Goal: Communication & Community: Answer question/provide support

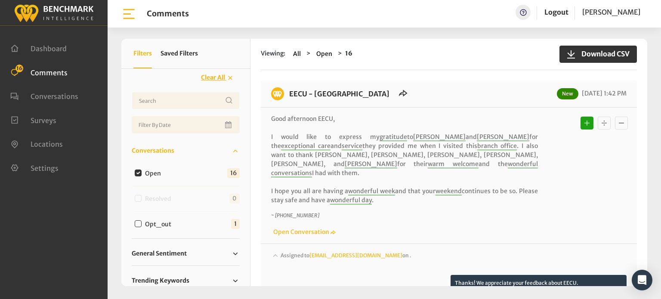
scroll to position [1963, 0]
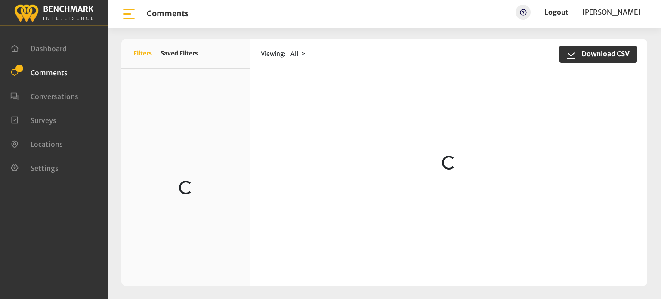
drag, startPoint x: 644, startPoint y: 62, endPoint x: 650, endPoint y: 78, distance: 17.2
click at [650, 78] on div "Download CSV X Filters Saved Filters Loading... Viewing: All" at bounding box center [385, 162] width 554 height 273
click at [488, 46] on div "Viewing: All Download CSV" at bounding box center [449, 54] width 376 height 31
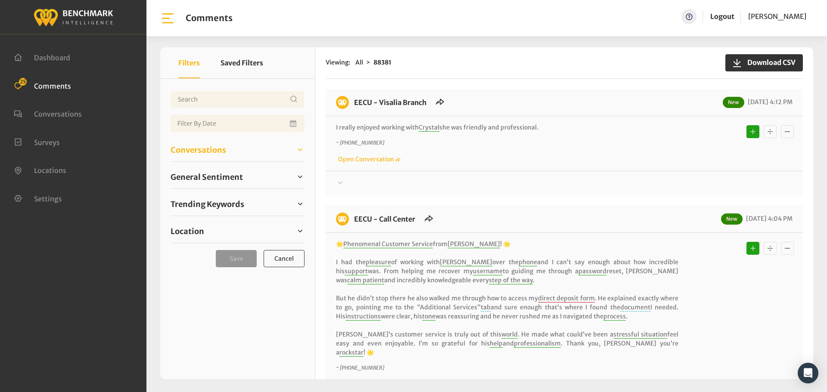
click at [198, 153] on span "Conversations" at bounding box center [199, 150] width 56 height 12
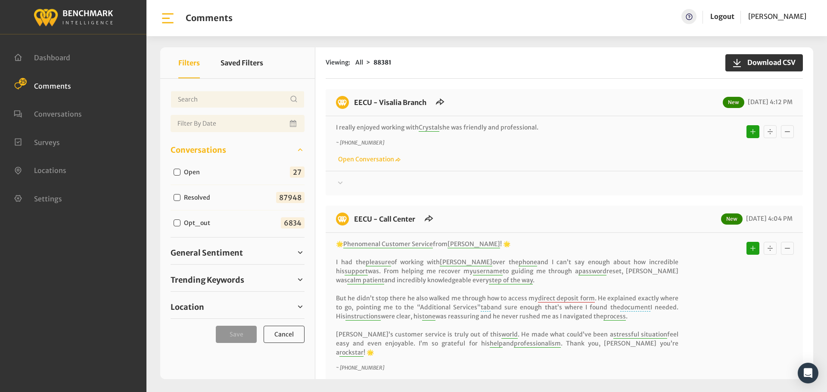
click at [174, 173] on input "Open" at bounding box center [177, 172] width 7 height 7
checkbox input "true"
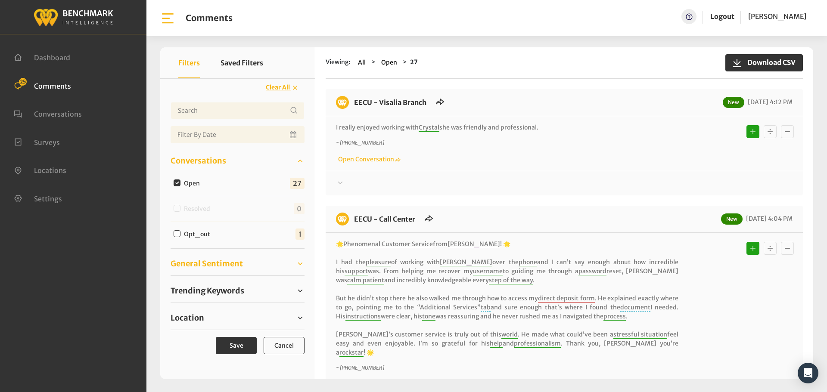
click at [223, 266] on span "General Sentiment" at bounding box center [207, 264] width 72 height 12
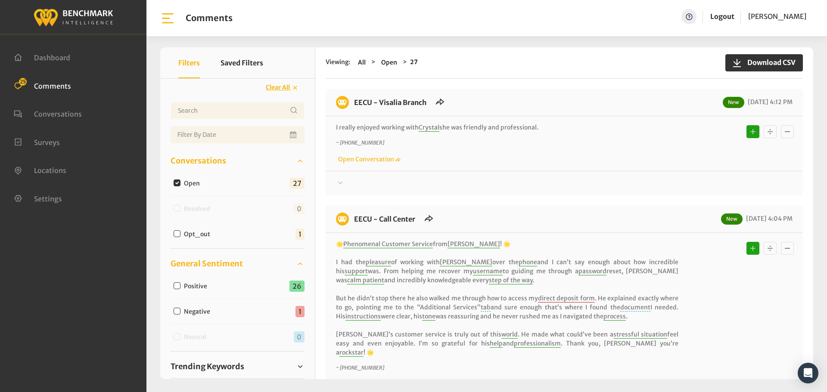
click at [174, 286] on input "Positive" at bounding box center [177, 285] width 7 height 7
checkbox input "true"
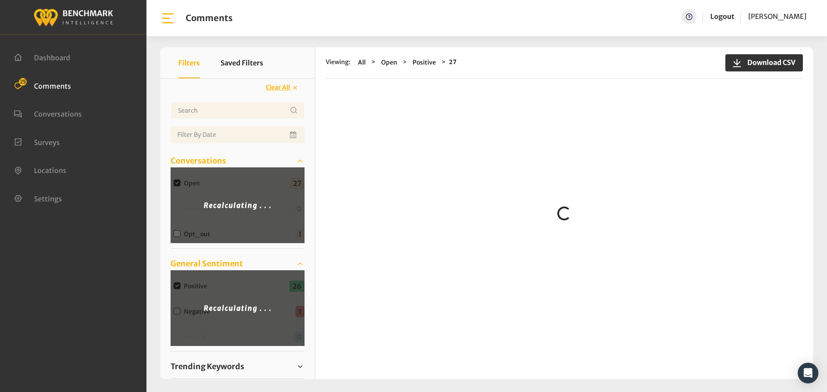
click at [174, 286] on div "Recalculating . . ." at bounding box center [238, 308] width 134 height 76
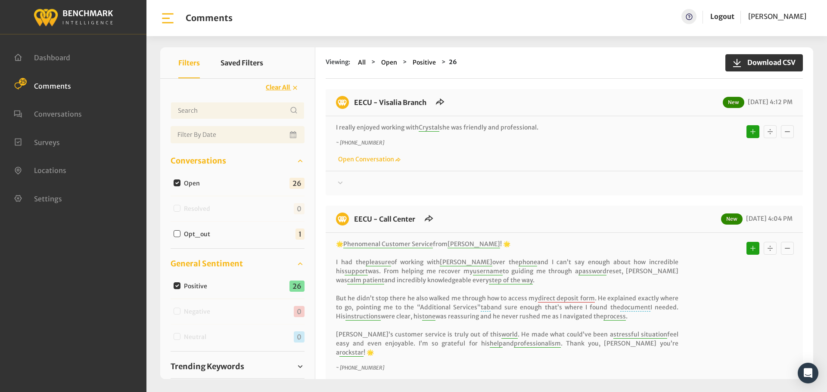
click at [174, 286] on input "Positive" at bounding box center [177, 285] width 7 height 7
checkbox input "false"
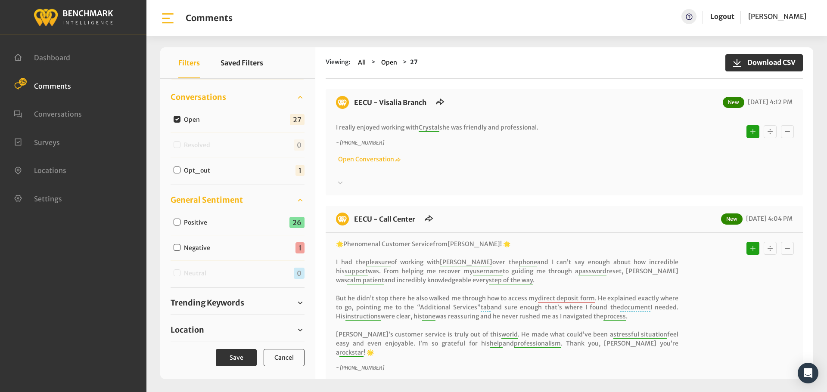
scroll to position [65, 0]
click at [189, 322] on div "Location Eecu - Call Center 4 Eecu - Clovis Old Town 3 2 2 2 2 2 2 2 1" at bounding box center [238, 330] width 134 height 24
click at [201, 326] on span "Location" at bounding box center [188, 329] width 34 height 12
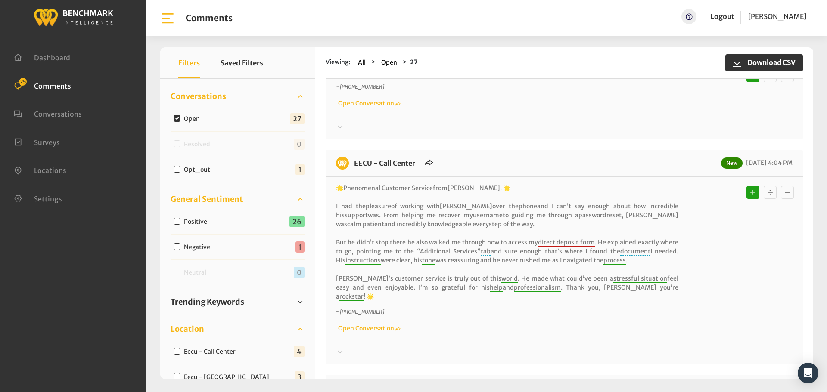
scroll to position [129, 0]
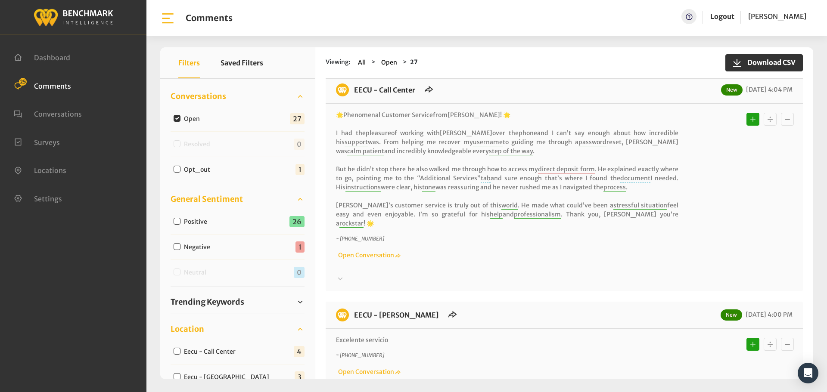
click at [178, 351] on input "Eecu - Call Center" at bounding box center [177, 351] width 7 height 7
checkbox input "true"
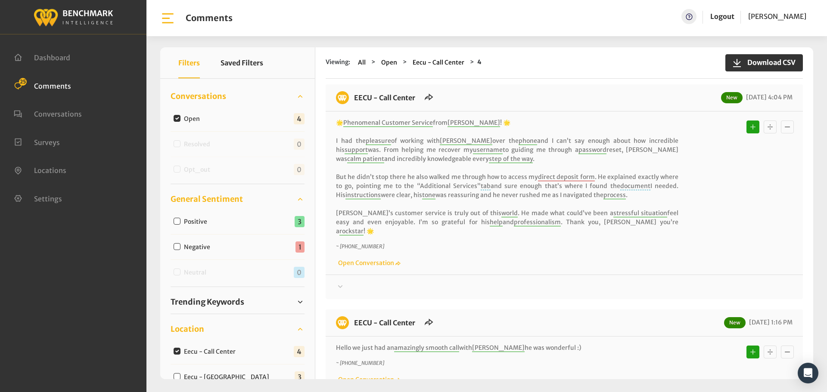
scroll to position [0, 0]
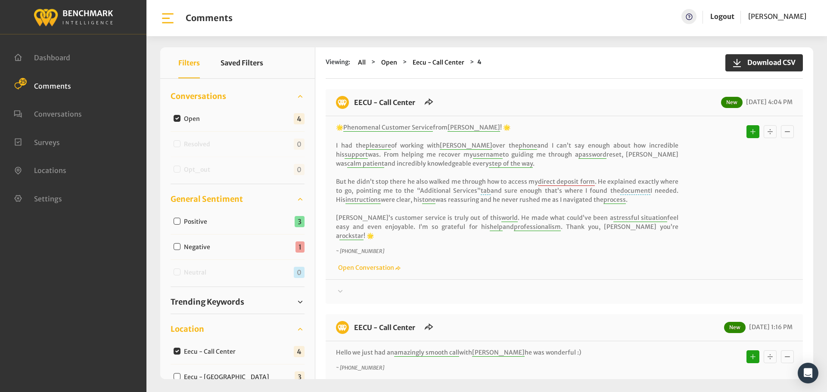
drag, startPoint x: 489, startPoint y: 307, endPoint x: 345, endPoint y: 92, distance: 258.3
click at [345, 92] on div "EECU - Call Center New 09/11/2025 4:04 PM 🌟 Phenomenal Customer Service from Pe…" at bounding box center [564, 398] width 477 height 619
copy div "EECU - Call Center New 09/11/2025 4:04 PM 🌟 Phenomenal Customer Service from Pe…"
click at [349, 287] on div at bounding box center [564, 292] width 456 height 10
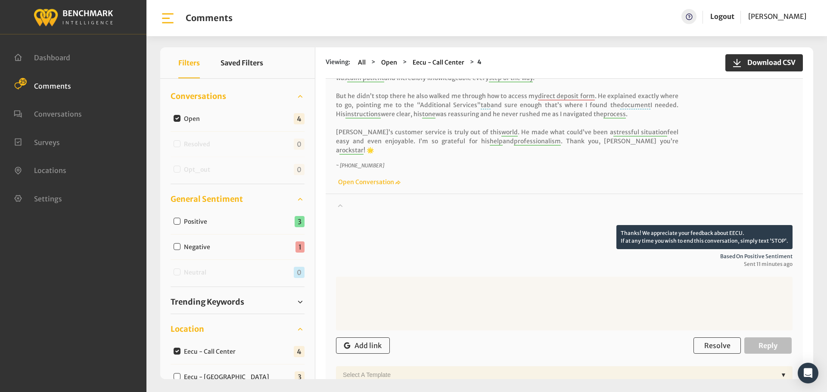
scroll to position [86, 0]
click at [705, 341] on span "Resolve" at bounding box center [717, 345] width 26 height 9
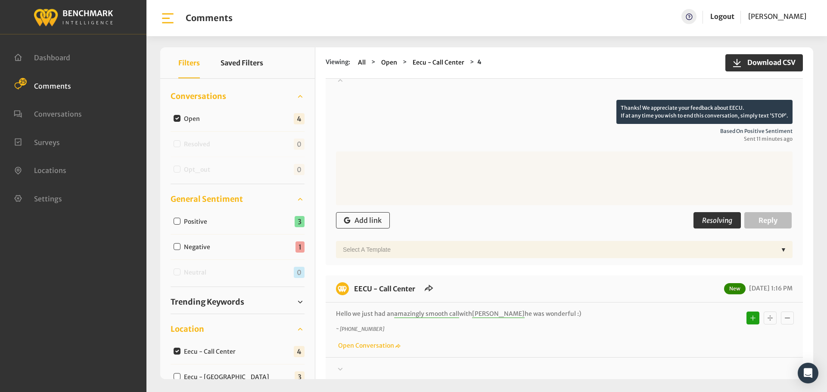
scroll to position [258, 0]
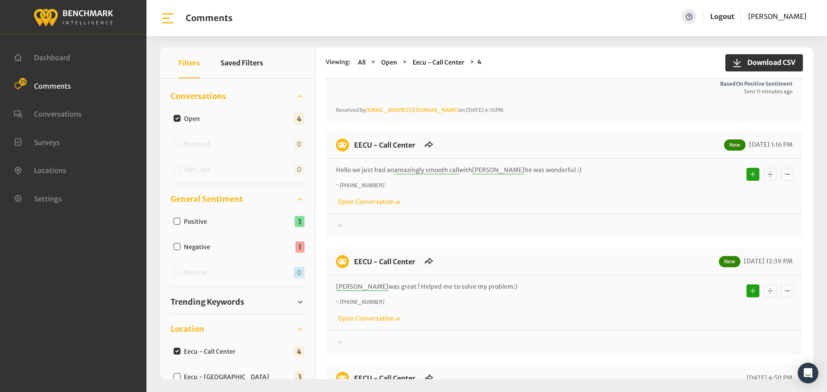
click at [351, 221] on div at bounding box center [564, 226] width 456 height 10
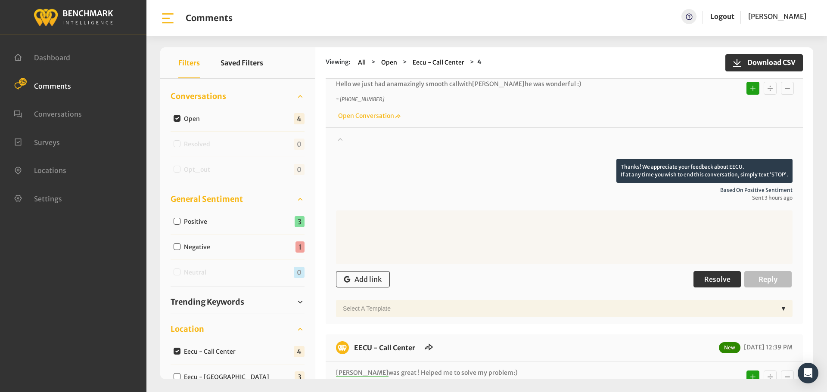
click at [716, 275] on span "Resolve" at bounding box center [717, 279] width 26 height 9
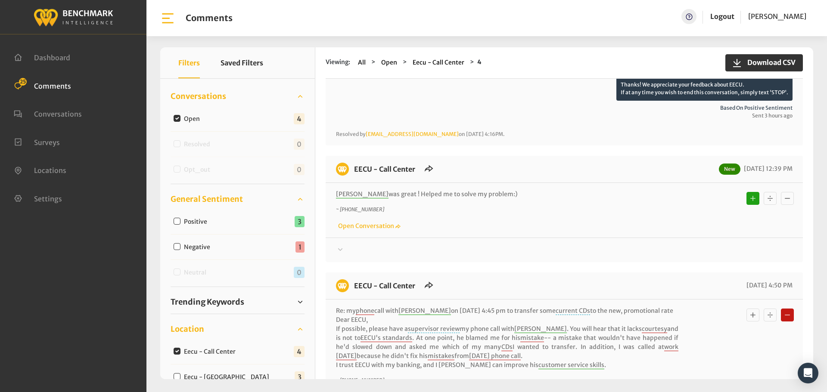
scroll to position [431, 0]
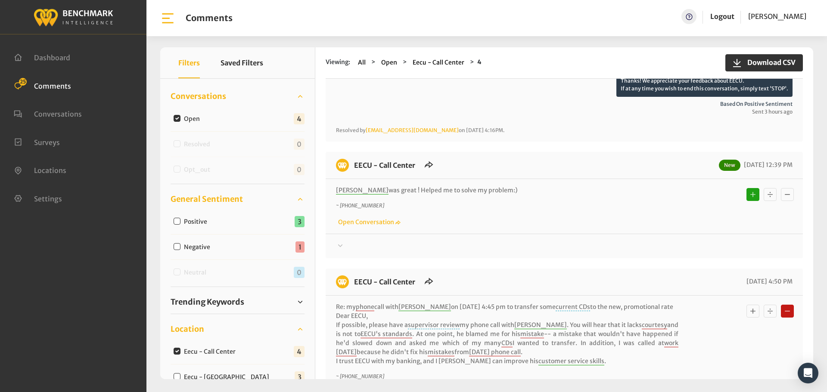
click at [363, 234] on div "Thanks! We appreciate your feedback about EECU. If at any time you wish to end …" at bounding box center [564, 243] width 477 height 18
click at [352, 241] on div at bounding box center [564, 246] width 456 height 10
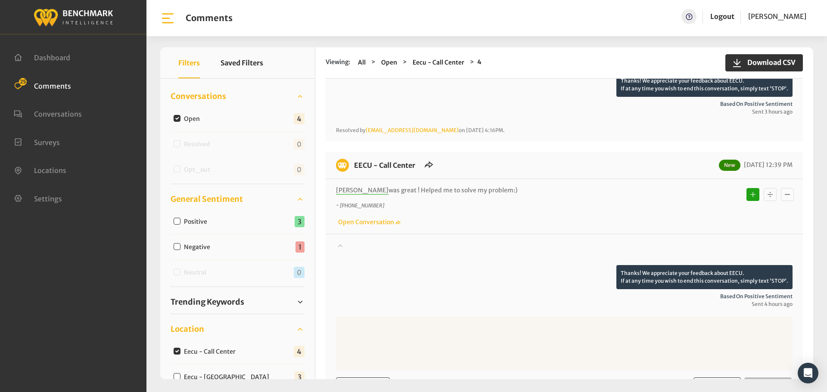
scroll to position [560, 0]
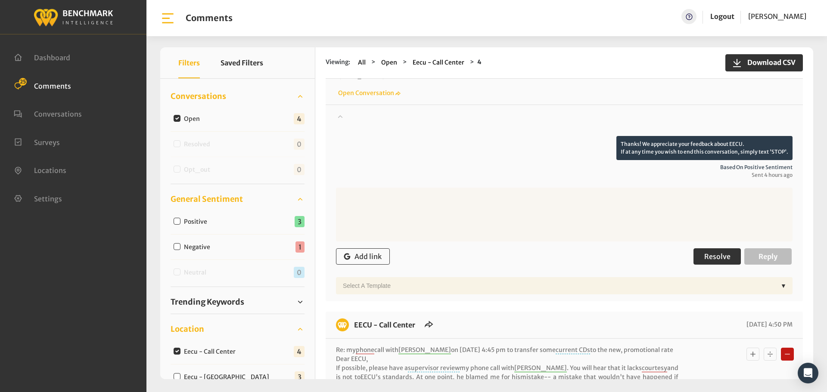
click at [724, 252] on span "Resolve" at bounding box center [717, 256] width 26 height 9
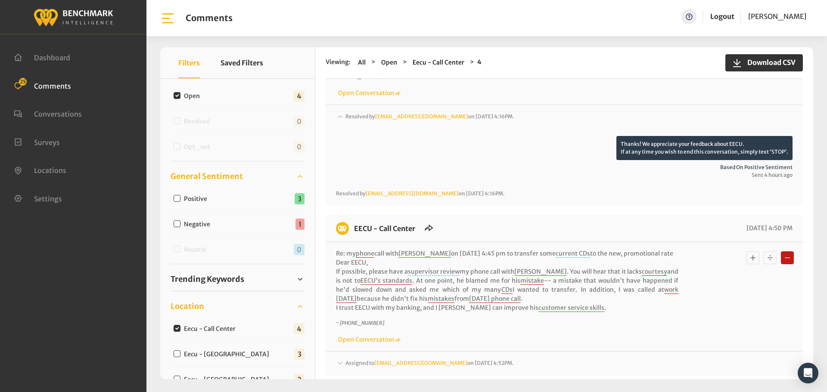
scroll to position [108, 0]
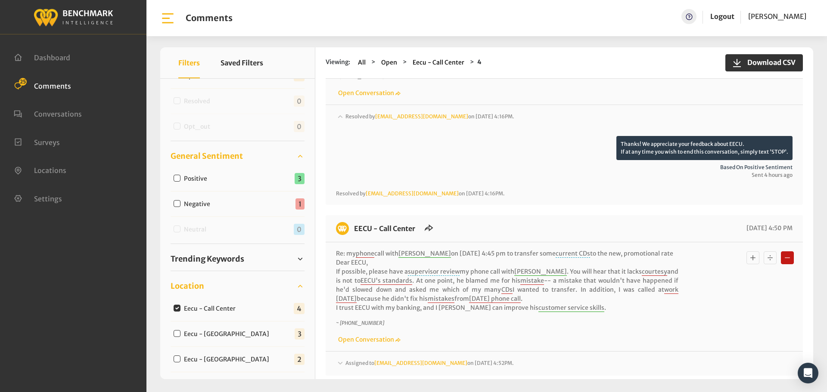
click at [177, 334] on input "Eecu - [GEOGRAPHIC_DATA]" at bounding box center [177, 333] width 7 height 7
checkbox input "true"
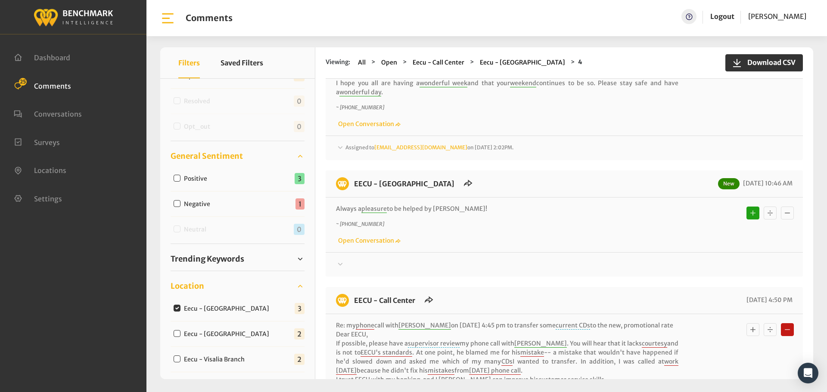
scroll to position [212, 0]
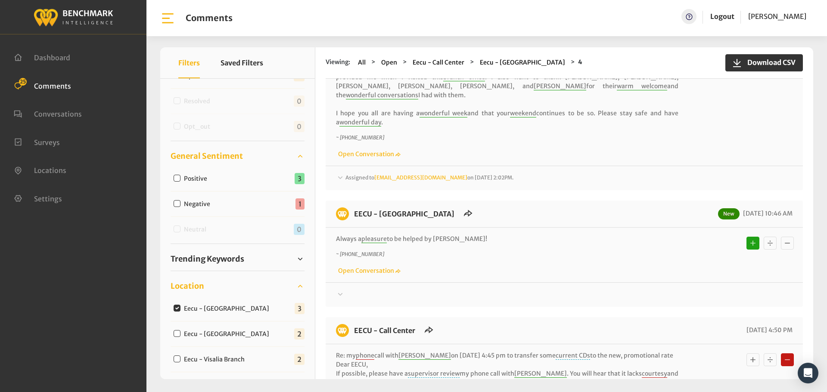
click at [358, 290] on div at bounding box center [564, 295] width 456 height 10
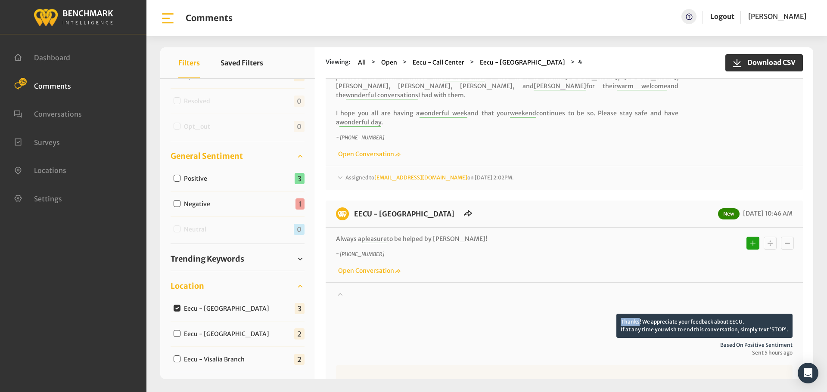
click at [358, 290] on div at bounding box center [564, 302] width 456 height 24
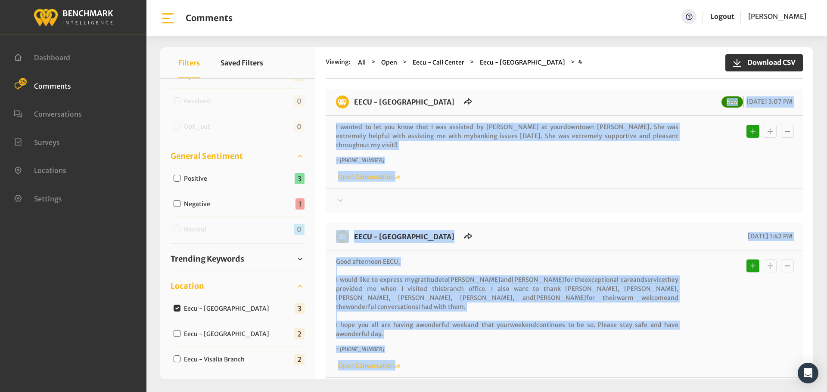
scroll to position [0, 0]
drag, startPoint x: 481, startPoint y: 220, endPoint x: 353, endPoint y: 110, distance: 169.1
click at [353, 110] on div "EECU - Clovis Old Town New 09/11/2025 3:07 PM I wanted to let you know that I w…" at bounding box center [564, 389] width 477 height 601
copy div "EECU - Clovis Old Town New 09/11/2025 3:07 PM I wanted to let you know that I w…"
click at [342, 196] on icon at bounding box center [340, 201] width 9 height 10
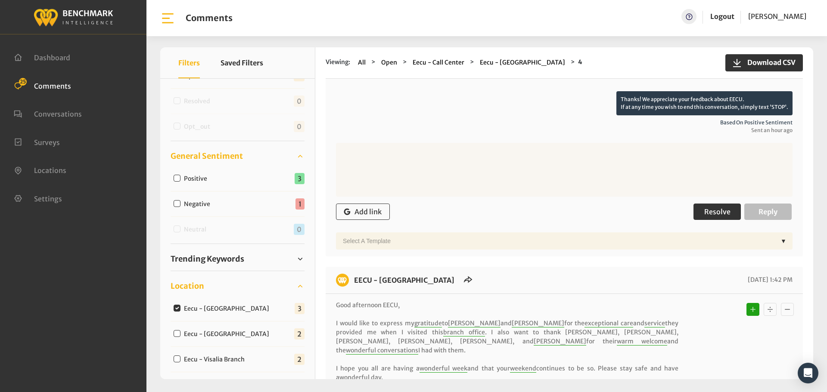
click at [710, 204] on button "Resolve" at bounding box center [716, 212] width 47 height 16
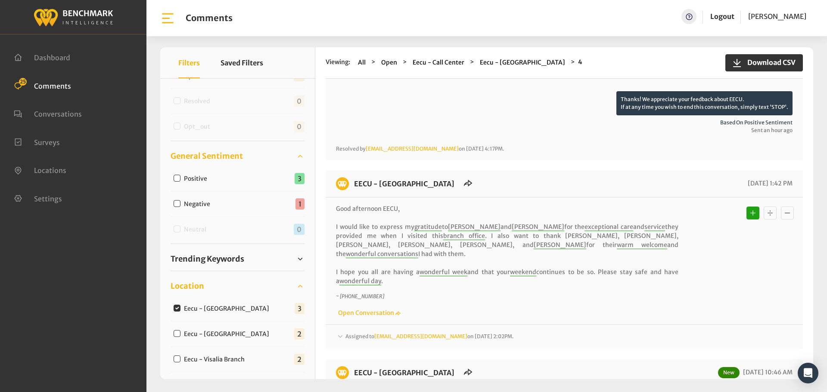
scroll to position [258, 0]
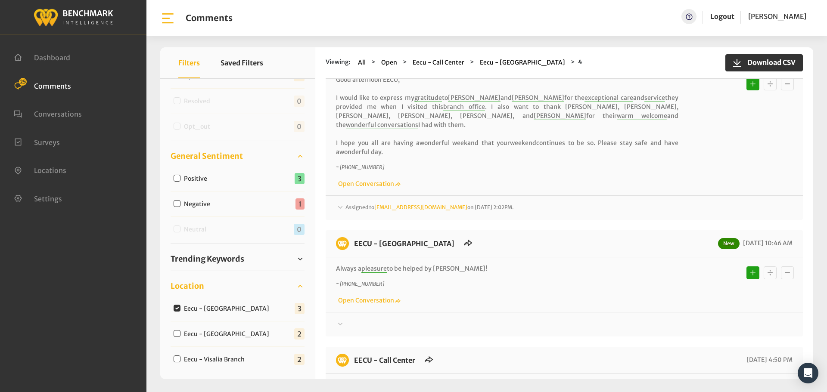
click at [353, 197] on div "EECU - Clovis Old Town 09/11/2025 1:42 PM Good afternoon EECU, I would like to …" at bounding box center [564, 130] width 477 height 179
click at [356, 204] on span "Assigned to Heatherm@myeecu.org on September 11, 2025 2:02PM." at bounding box center [429, 207] width 168 height 6
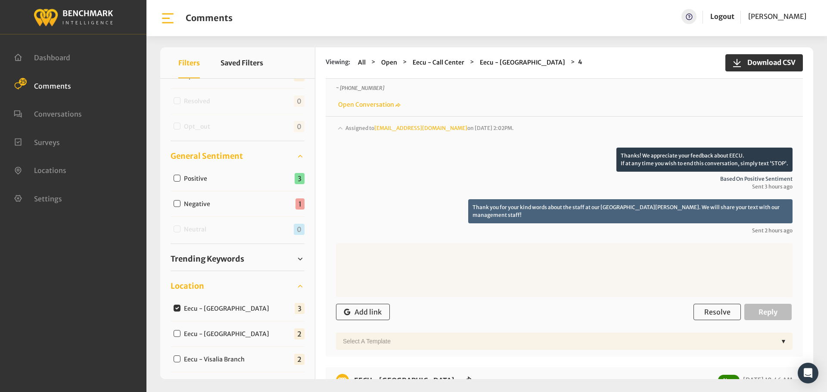
scroll to position [345, 0]
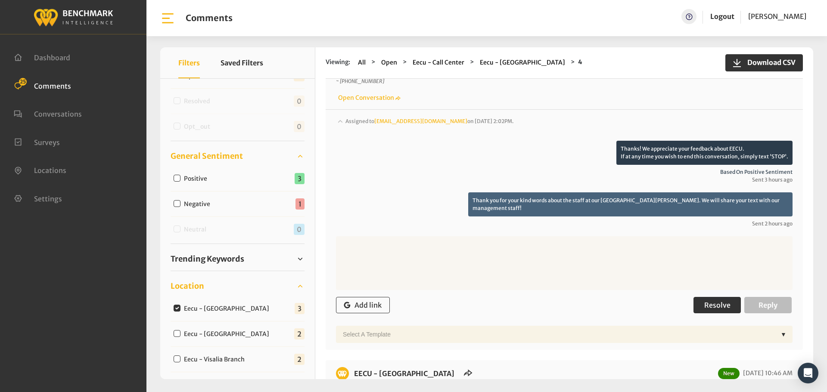
click at [720, 301] on span "Resolve" at bounding box center [717, 305] width 26 height 9
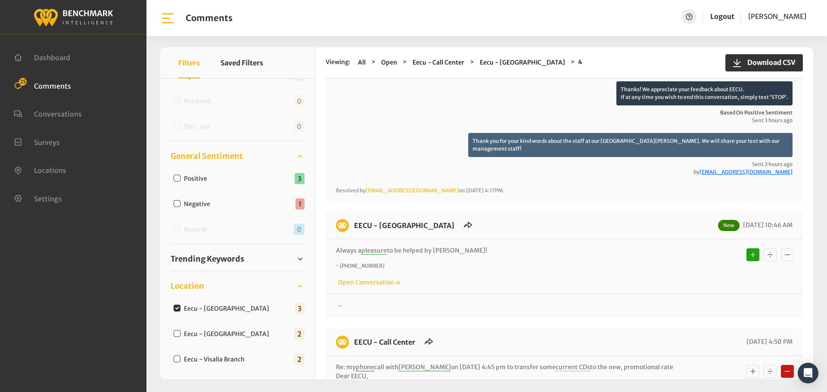
scroll to position [474, 0]
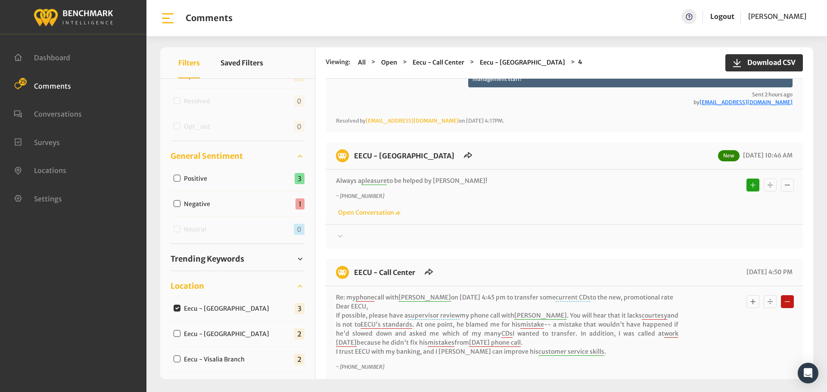
click at [362, 232] on div at bounding box center [564, 237] width 456 height 10
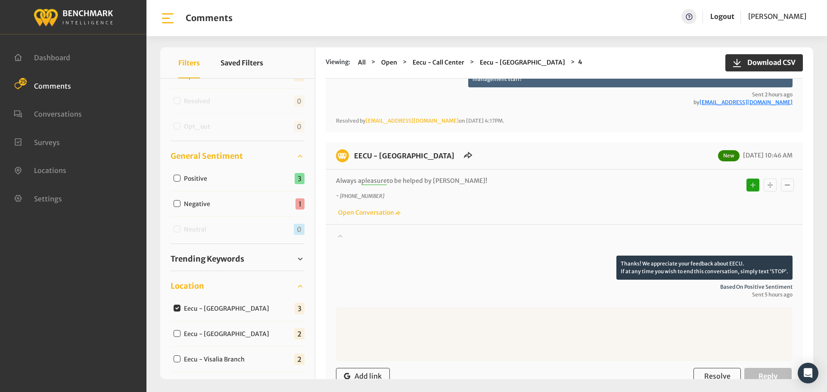
scroll to position [646, 0]
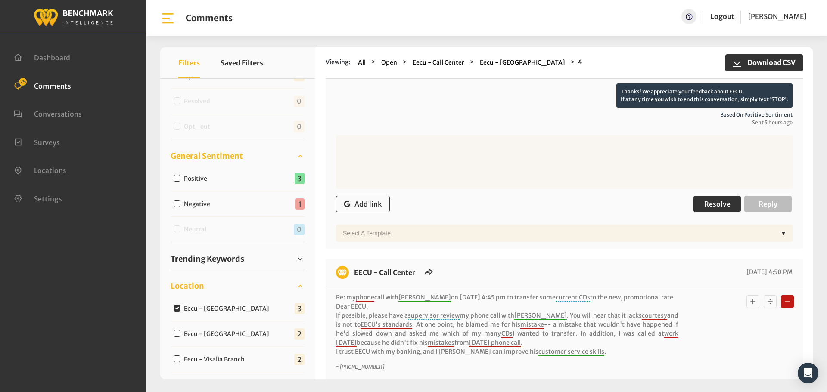
click at [711, 200] on span "Resolve" at bounding box center [717, 204] width 26 height 9
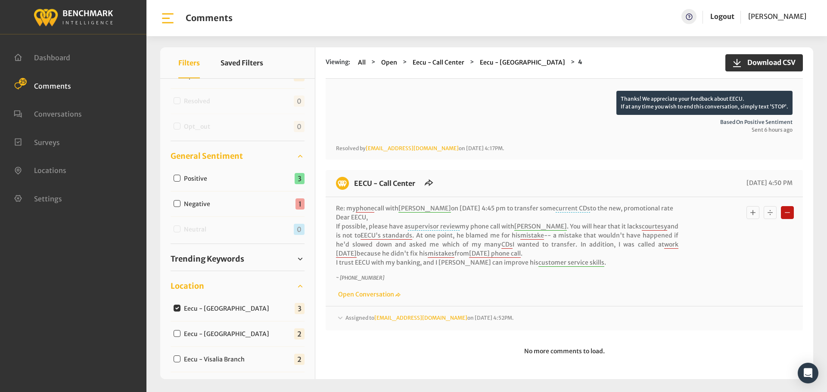
scroll to position [613, 0]
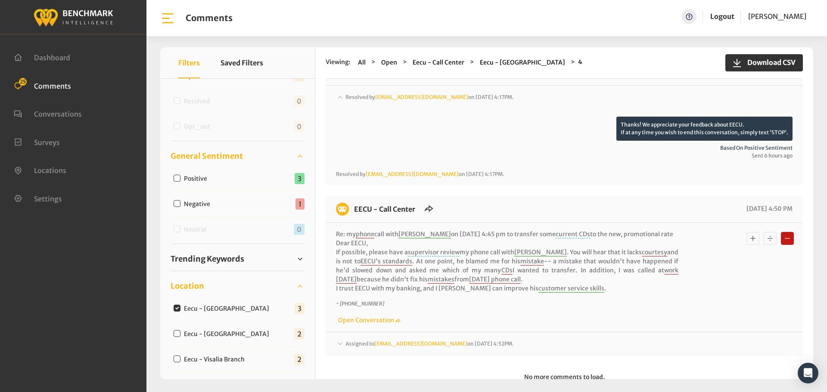
click at [176, 310] on input "Eecu - Clovis Old Town" at bounding box center [177, 308] width 7 height 7
checkbox input "false"
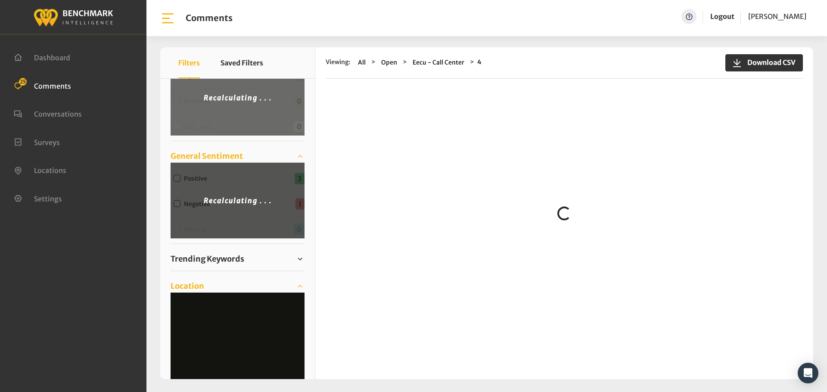
scroll to position [0, 0]
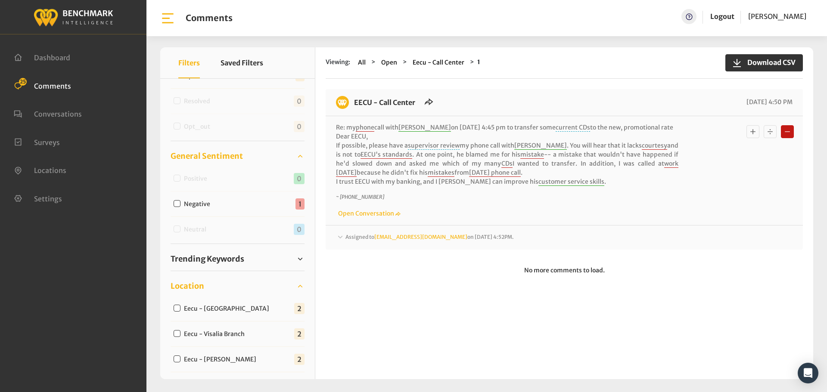
click at [177, 310] on input "Eecu - Clovis North Branch" at bounding box center [177, 308] width 7 height 7
checkbox input "true"
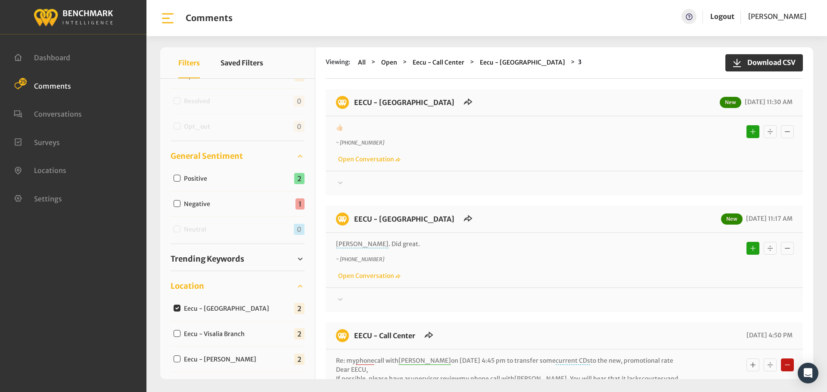
click at [341, 178] on icon at bounding box center [340, 183] width 9 height 10
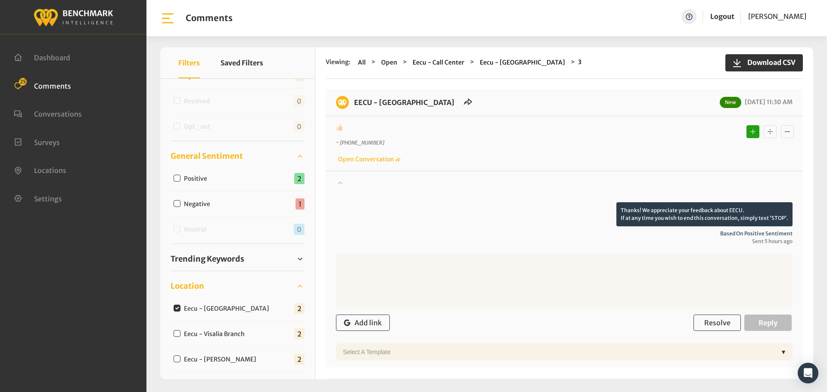
click at [341, 177] on icon at bounding box center [340, 182] width 9 height 10
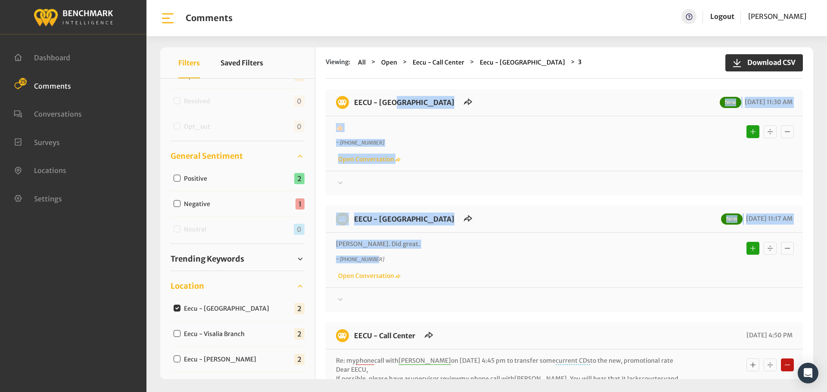
drag, startPoint x: 415, startPoint y: 226, endPoint x: 354, endPoint y: 102, distance: 138.3
click at [354, 102] on div "EECU - Clovis North Branch New 09/11/2025 11:30 AM 👍🏻 ~ +15593997319 Open Conve…" at bounding box center [564, 286] width 477 height 394
copy div "EECU - Clovis North Branch New 09/11/2025 11:30 AM 👍🏻 ~ +15593997319 Open Conve…"
click at [407, 186] on div at bounding box center [564, 183] width 456 height 10
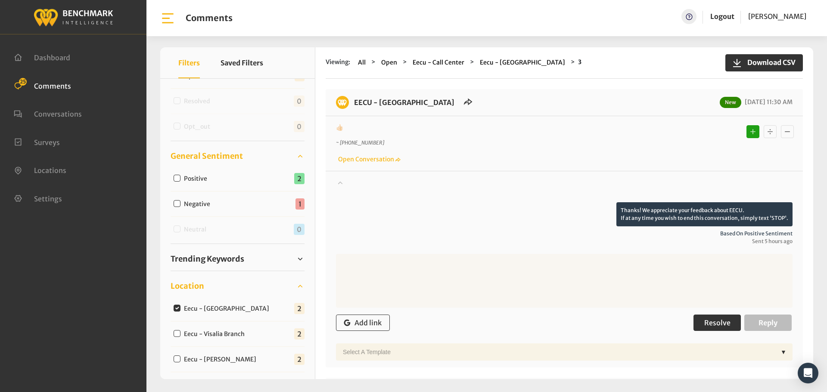
click at [709, 324] on span "Resolve" at bounding box center [717, 323] width 26 height 9
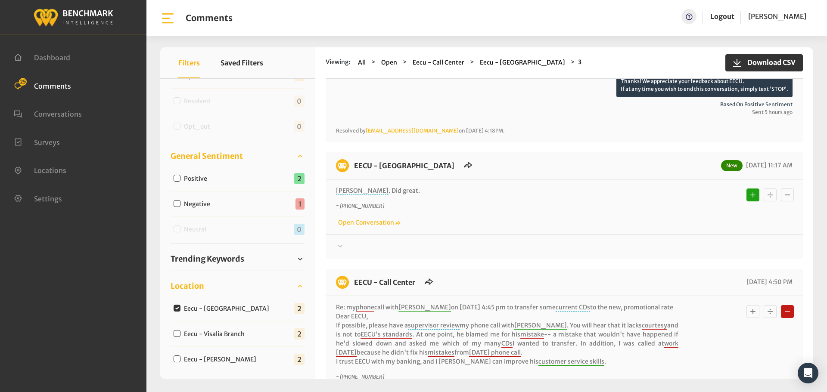
click at [347, 242] on div at bounding box center [564, 247] width 456 height 10
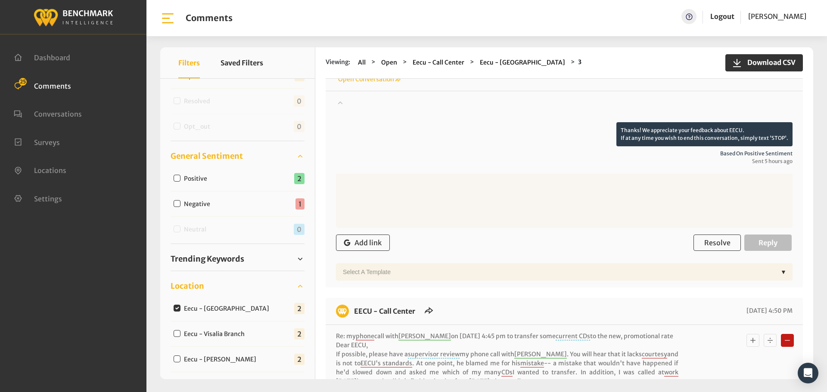
scroll to position [301, 0]
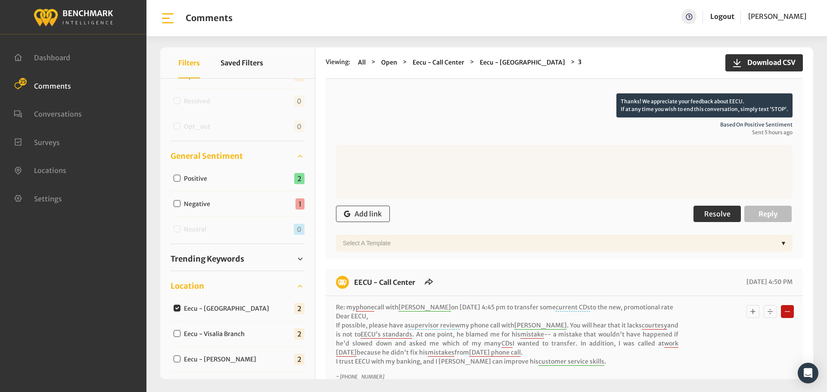
click at [708, 216] on span "Resolve" at bounding box center [717, 214] width 26 height 9
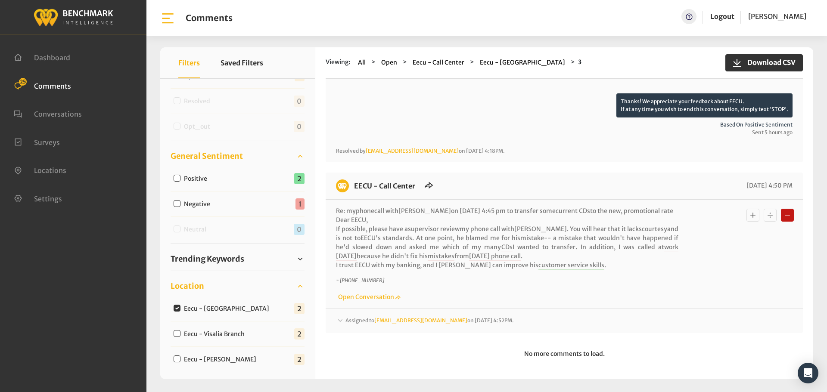
click at [176, 308] on input "Eecu - Clovis North Branch" at bounding box center [177, 308] width 7 height 7
checkbox input "false"
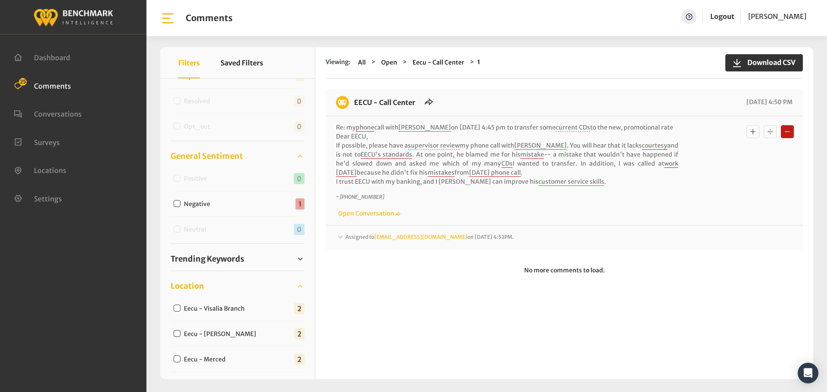
click at [176, 308] on input "Eecu - Visalia Branch" at bounding box center [177, 308] width 7 height 7
checkbox input "true"
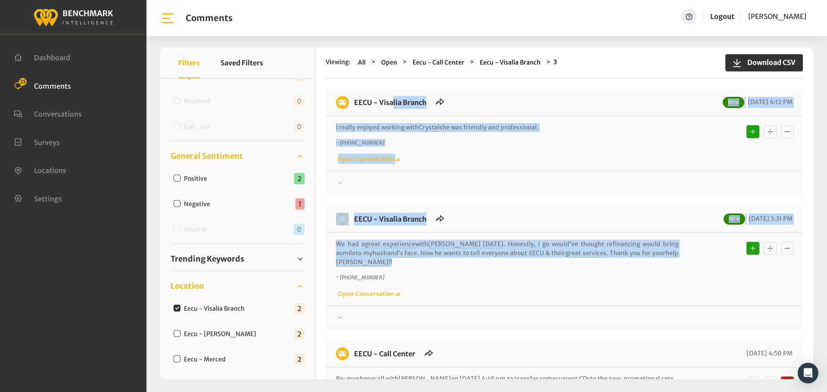
drag, startPoint x: 680, startPoint y: 254, endPoint x: 351, endPoint y: 94, distance: 365.6
click at [351, 94] on div "EECU - Visalia Branch New 09/11/2025 4:12 PM I really enjoyed working with Crys…" at bounding box center [564, 295] width 477 height 412
copy div "EECU - Visalia Branch New 09/11/2025 4:12 PM I really enjoyed working with Crys…"
click at [375, 183] on div at bounding box center [564, 183] width 456 height 10
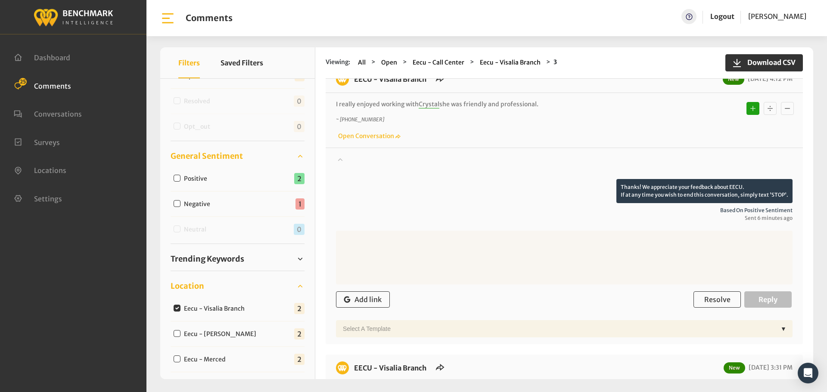
scroll to position [43, 0]
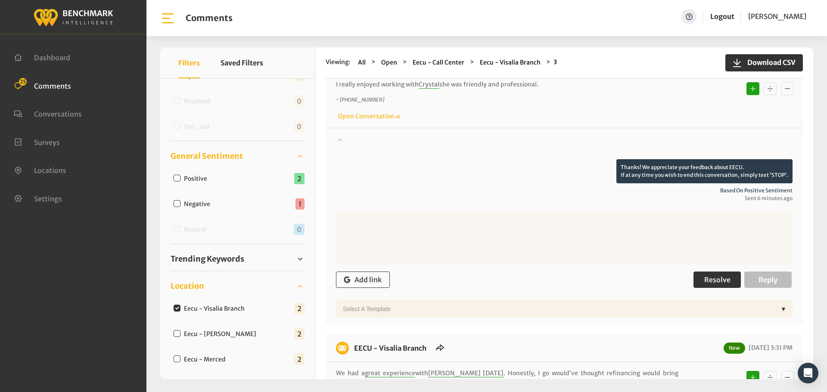
click at [716, 276] on span "Resolve" at bounding box center [717, 280] width 26 height 9
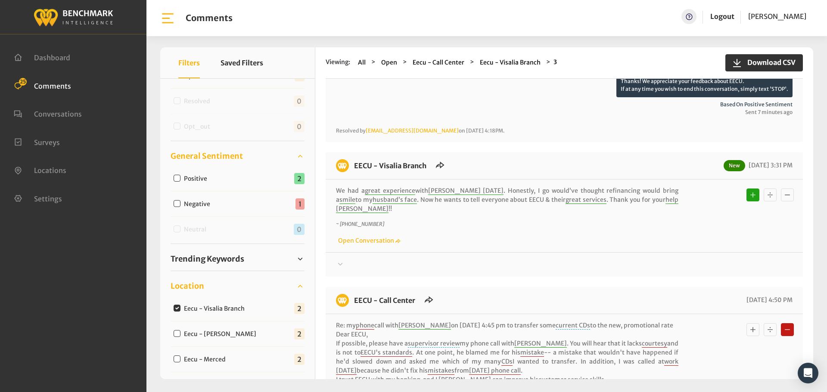
click at [361, 260] on div at bounding box center [564, 265] width 456 height 10
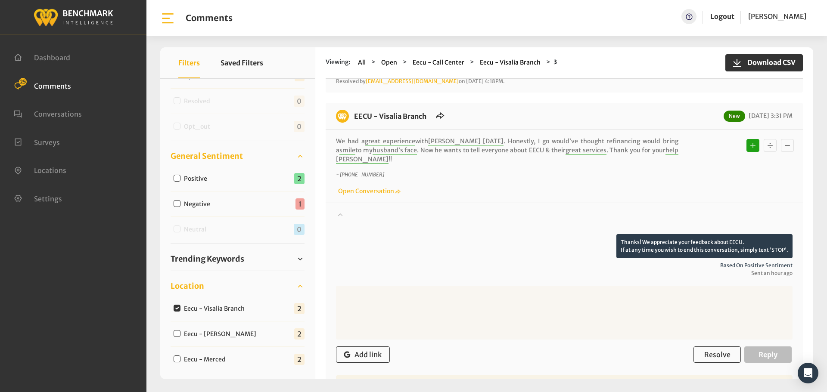
scroll to position [258, 0]
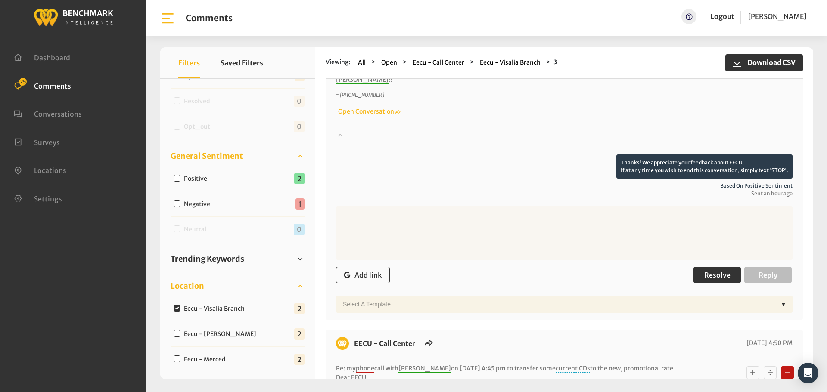
click at [709, 271] on span "Resolve" at bounding box center [717, 275] width 26 height 9
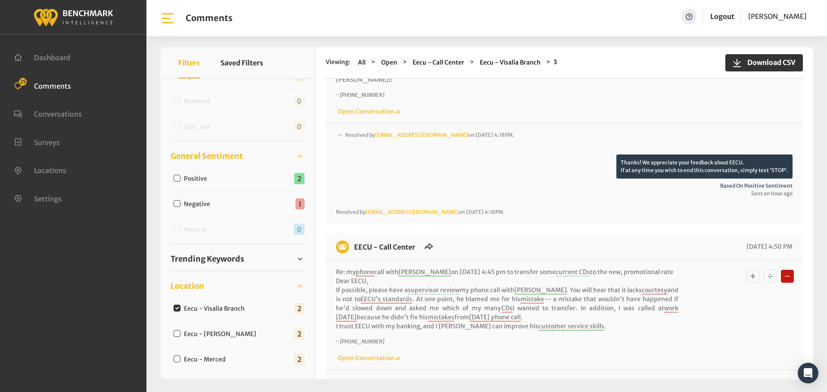
click at [175, 331] on input "Eecu - Clovis West" at bounding box center [177, 333] width 7 height 7
checkbox input "true"
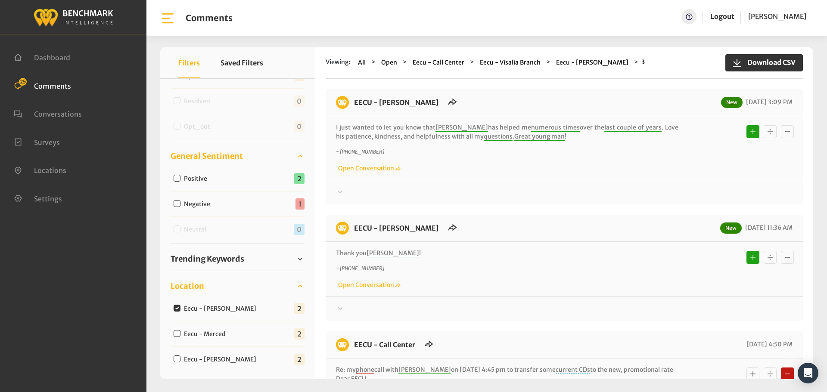
click at [351, 309] on div at bounding box center [564, 309] width 456 height 10
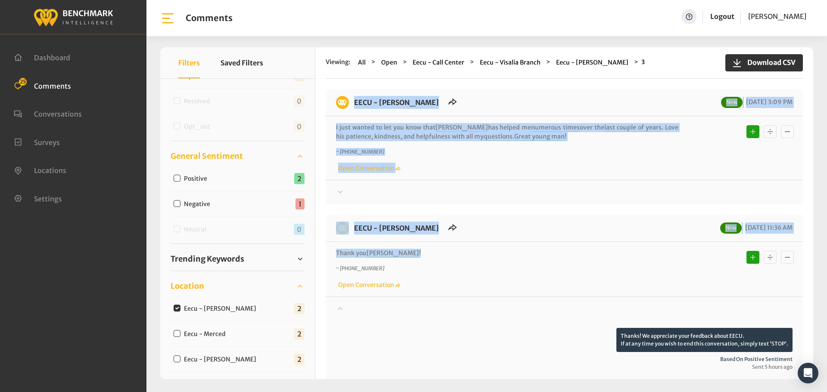
drag, startPoint x: 405, startPoint y: 248, endPoint x: 346, endPoint y: 106, distance: 153.1
click at [346, 106] on div "EECU - Clovis West New 09/11/2025 3:09 PM I just wanted to let you know that Sa…" at bounding box center [564, 376] width 477 height 575
copy div "EECU - Clovis West New 09/11/2025 3:09 PM I just wanted to let you know that Sa…"
click at [349, 190] on div at bounding box center [564, 192] width 456 height 10
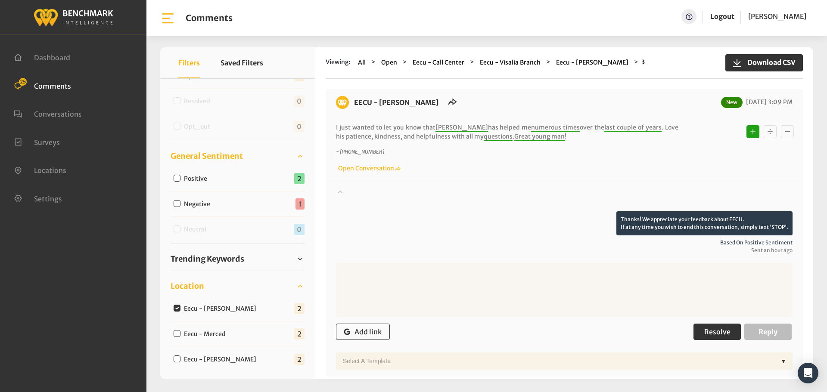
click at [704, 330] on span "Resolve" at bounding box center [717, 332] width 26 height 9
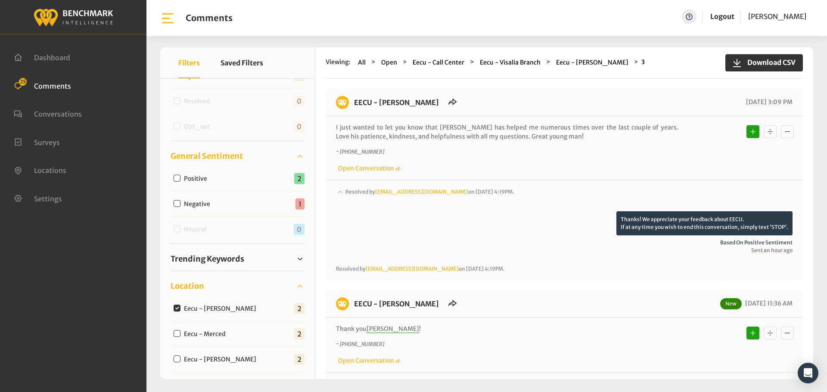
scroll to position [215, 0]
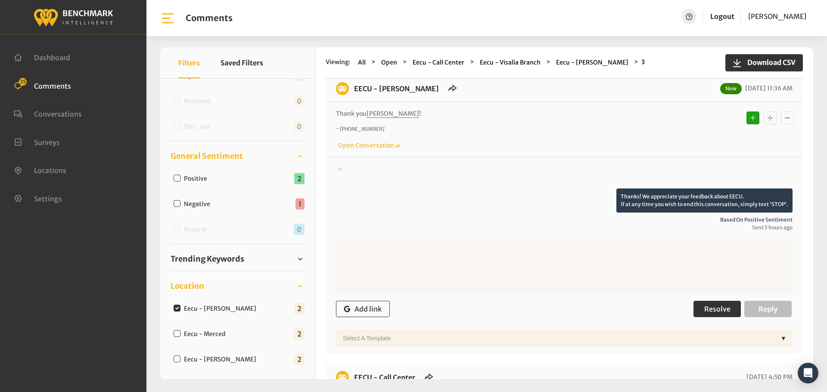
click at [714, 307] on span "Resolve" at bounding box center [717, 309] width 26 height 9
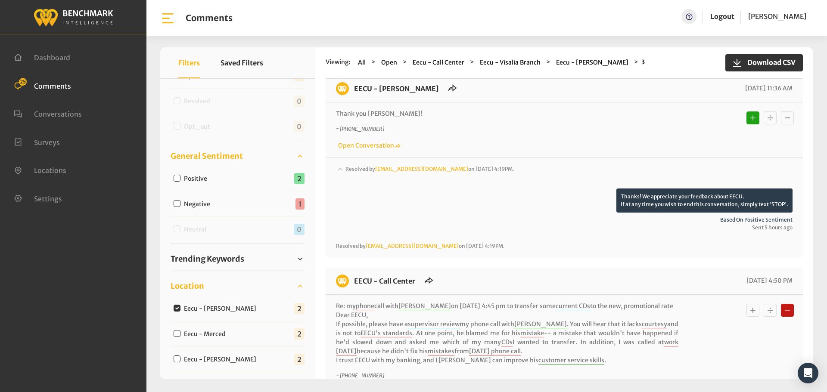
click at [177, 332] on input "Eecu - Merced" at bounding box center [177, 333] width 7 height 7
checkbox input "true"
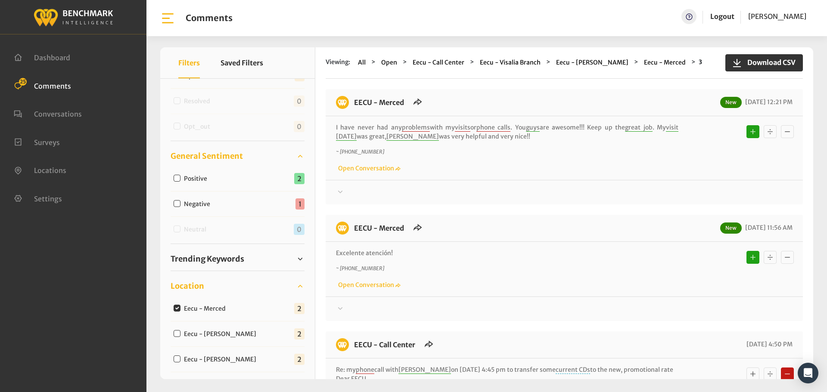
click at [354, 310] on div at bounding box center [564, 309] width 456 height 10
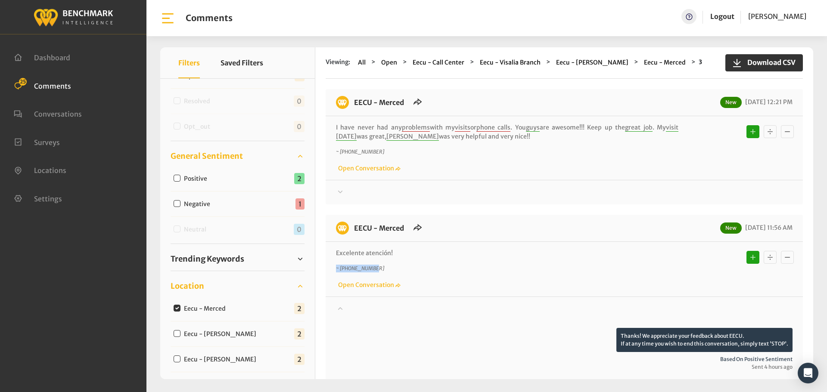
click at [407, 256] on div "Excelente atención! ~ +12097698920 Open Conversation" at bounding box center [564, 269] width 456 height 41
click at [410, 251] on p "Excelente atención!" at bounding box center [507, 253] width 342 height 9
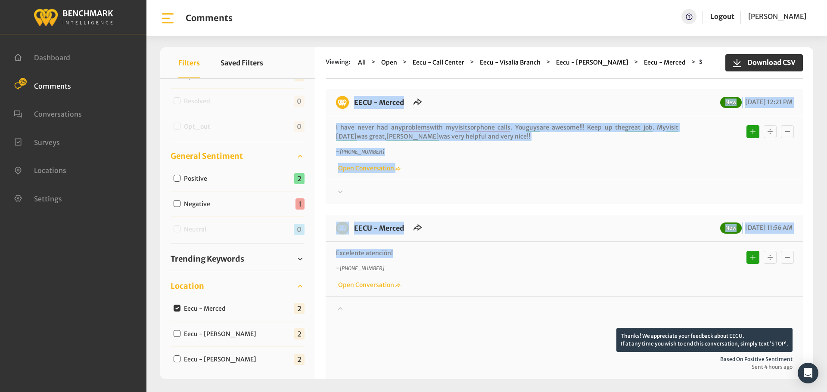
drag, startPoint x: 423, startPoint y: 249, endPoint x: 345, endPoint y: 106, distance: 163.2
click at [345, 106] on div "EECU - Merced New 09/11/2025 12:21 PM I have never had any problems with my vis…" at bounding box center [564, 376] width 477 height 575
copy div "EECU - Merced New 09/11/2025 12:21 PM I have never had any problems with my vis…"
click at [366, 181] on div "Thanks! We appreciate your feedback about EECU. If at any time you wish to end …" at bounding box center [564, 189] width 477 height 18
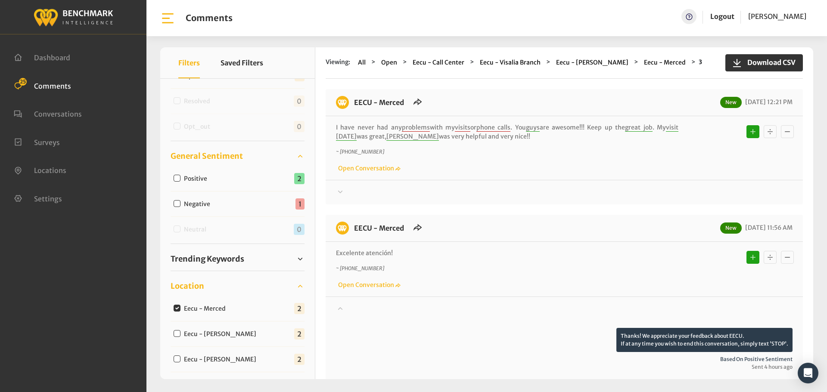
click at [366, 189] on div at bounding box center [564, 192] width 456 height 10
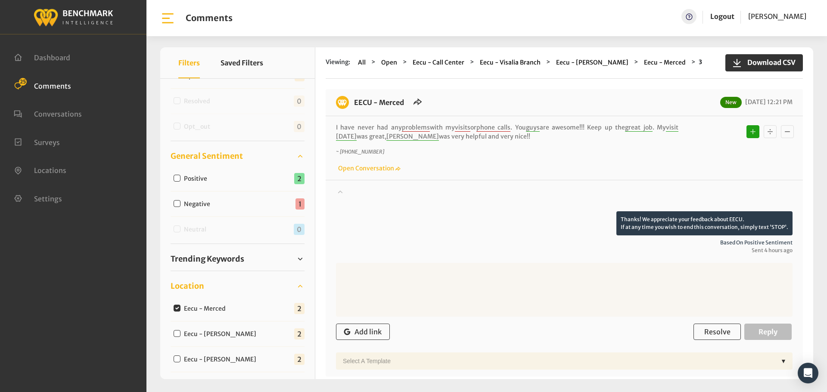
scroll to position [43, 0]
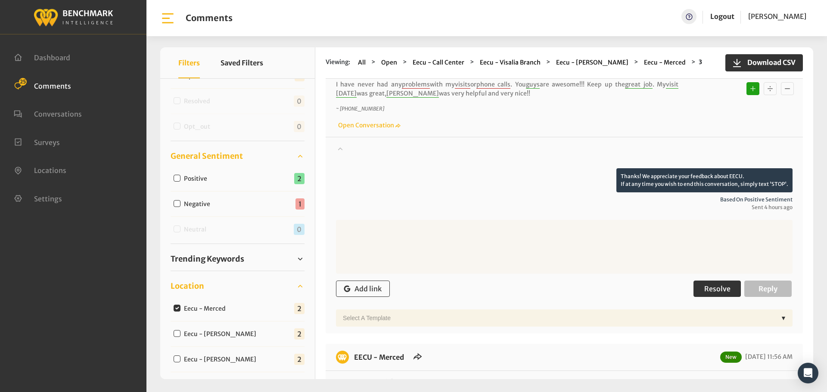
click at [713, 289] on span "Resolve" at bounding box center [717, 289] width 26 height 9
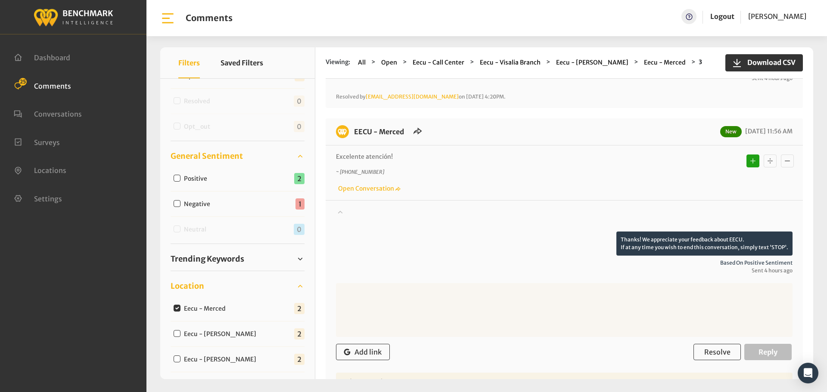
scroll to position [301, 0]
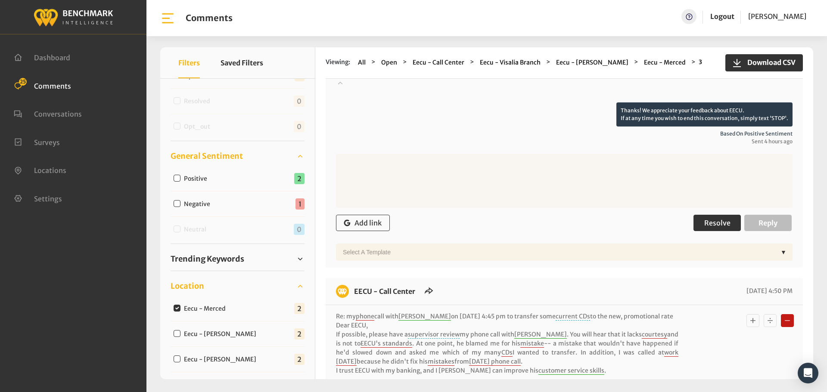
click at [714, 222] on span "Resolve" at bounding box center [717, 223] width 26 height 9
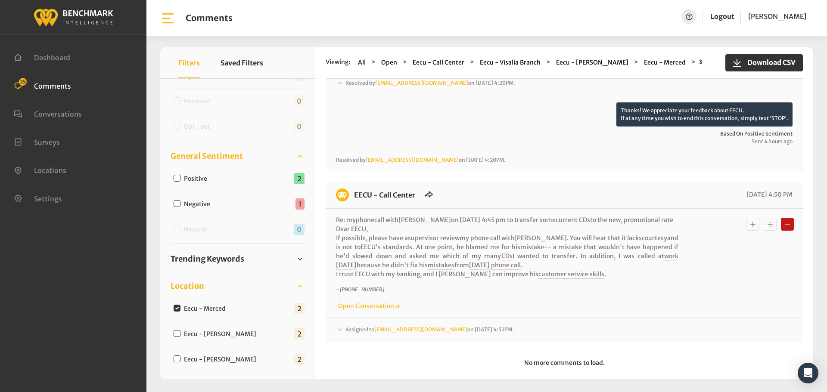
click at [177, 334] on input "Eecu - Perrin" at bounding box center [177, 333] width 7 height 7
checkbox input "true"
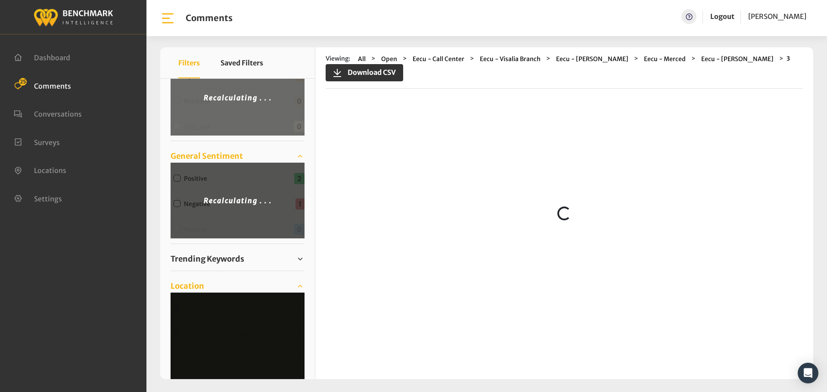
scroll to position [0, 0]
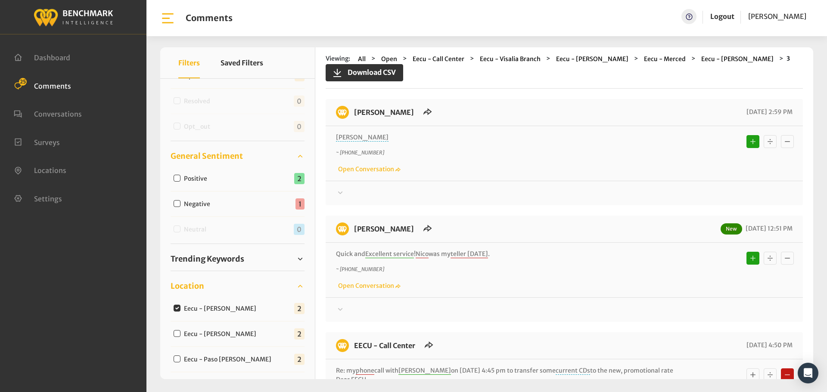
click at [348, 195] on div at bounding box center [564, 193] width 456 height 10
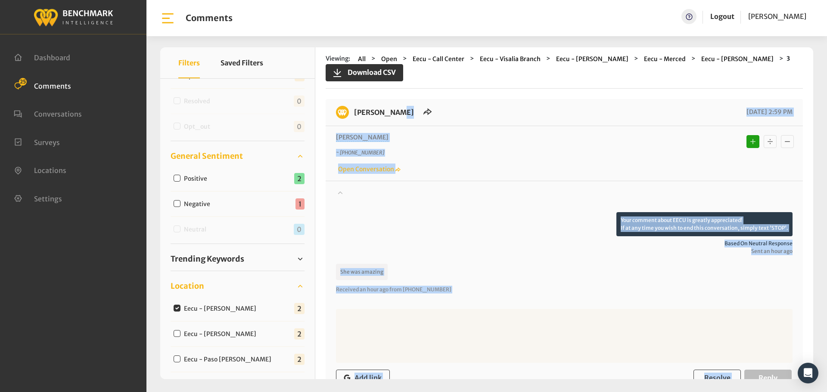
drag, startPoint x: 471, startPoint y: 263, endPoint x: 352, endPoint y: 112, distance: 192.6
copy div "EECU - Perrin 09/11/2025 2:59 PM Linda ~ +15598279496 Open Conversation Your co…"
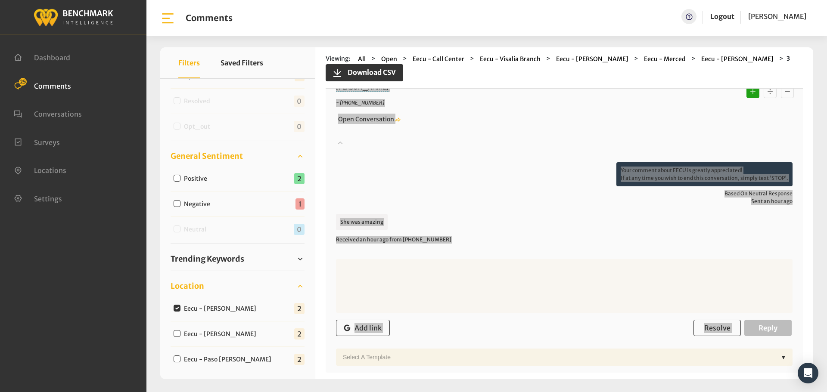
scroll to position [172, 0]
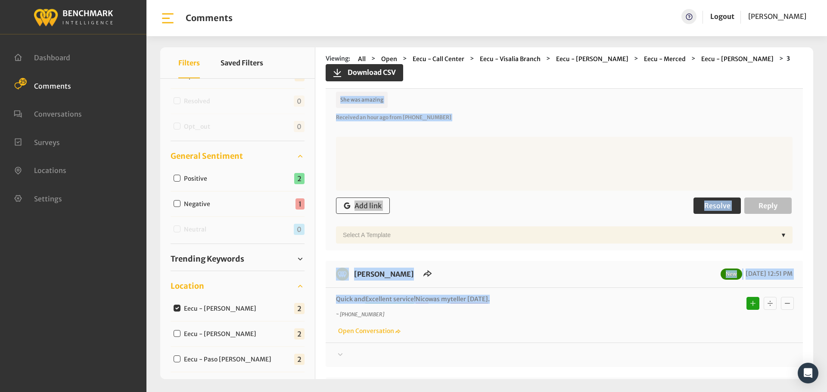
click at [705, 199] on button "Resolve" at bounding box center [716, 206] width 47 height 16
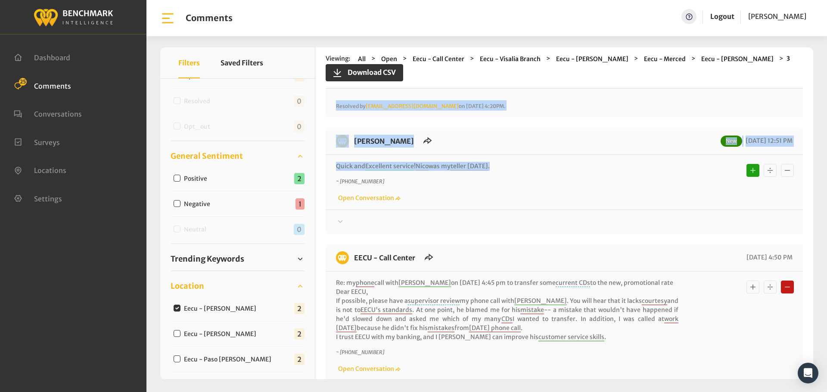
scroll to position [258, 0]
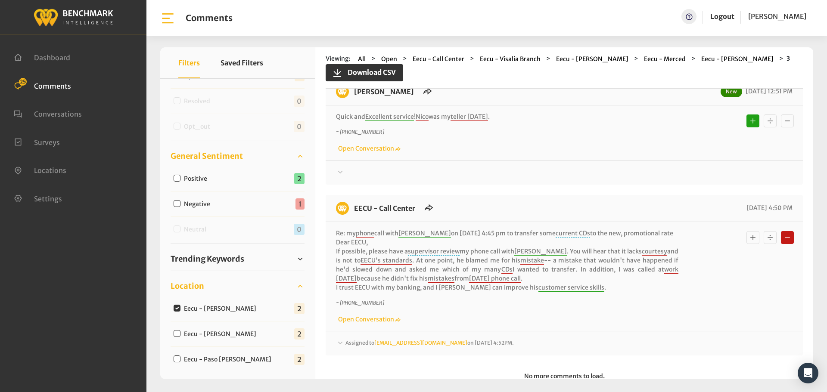
click at [352, 164] on div "Thanks! We appreciate your feedback about EECU. If at any time you wish to end …" at bounding box center [564, 169] width 477 height 18
click at [353, 168] on div at bounding box center [564, 173] width 456 height 10
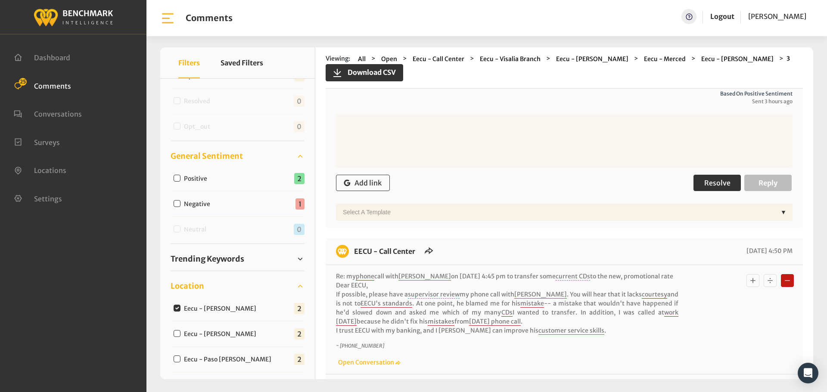
click at [720, 185] on span "Resolve" at bounding box center [717, 183] width 26 height 9
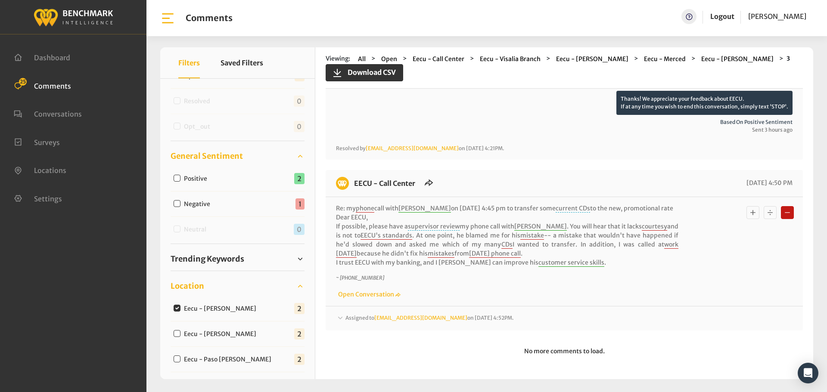
click at [180, 332] on input "Eecu - Van Ness" at bounding box center [177, 333] width 7 height 7
checkbox input "true"
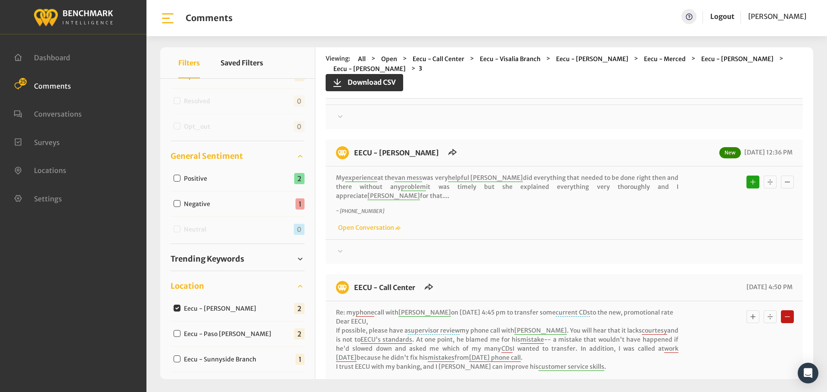
scroll to position [0, 0]
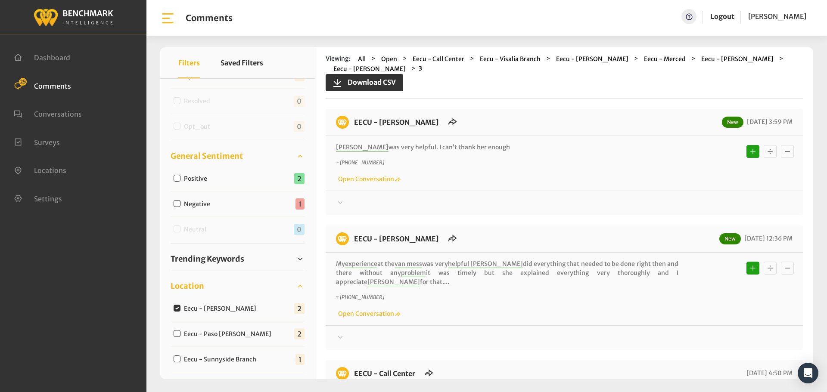
drag, startPoint x: 676, startPoint y: 259, endPoint x: 353, endPoint y: 96, distance: 361.1
click at [353, 96] on div "Viewing: All Open Eecu - Call Center Eecu - Visalia Branch Eecu - Clovis West E…" at bounding box center [564, 213] width 498 height 332
copy div "EECU - Van Ness New 09/11/2025 3:59 PM Janet was very helpful. I can’t thank he…"
click at [369, 198] on div at bounding box center [564, 203] width 456 height 10
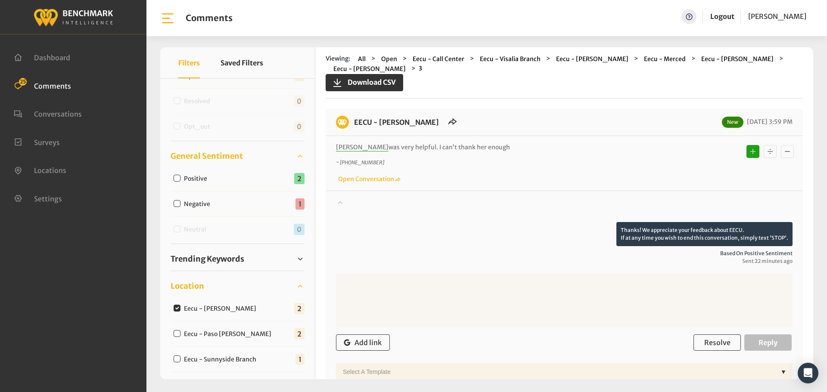
scroll to position [43, 0]
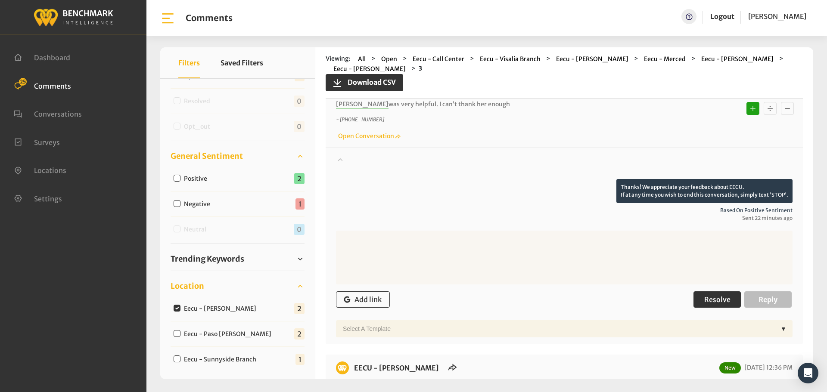
click at [726, 295] on span "Resolve" at bounding box center [717, 299] width 26 height 9
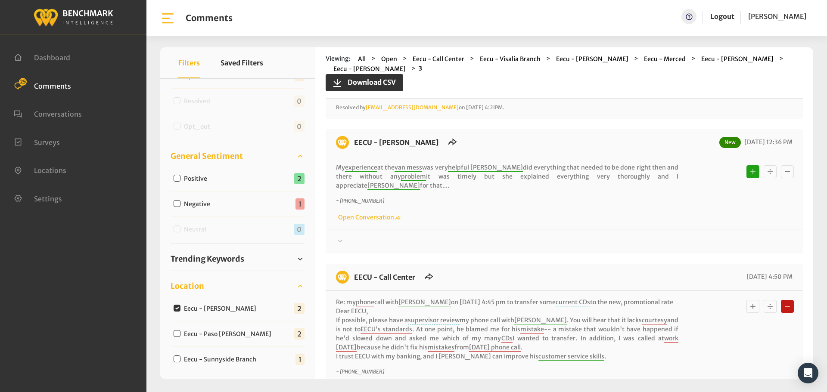
click at [377, 236] on div at bounding box center [564, 241] width 456 height 10
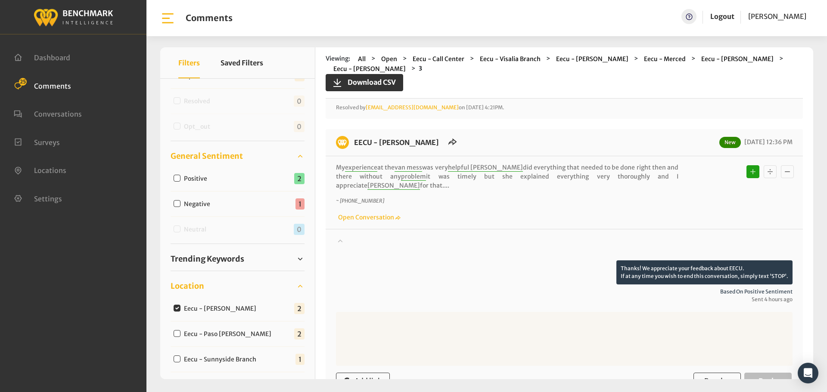
scroll to position [301, 0]
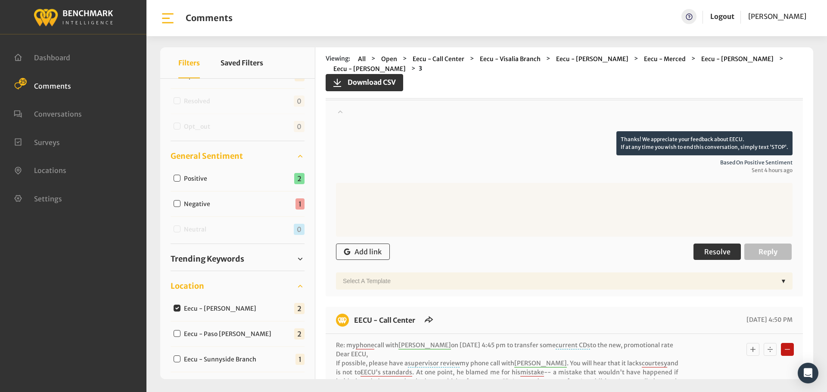
click at [706, 244] on button "Resolve" at bounding box center [716, 252] width 47 height 16
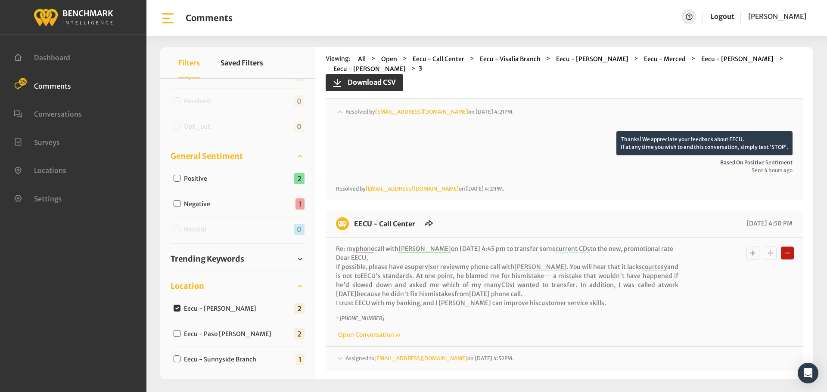
click at [178, 332] on input "Eecu - Paso Robles" at bounding box center [177, 333] width 7 height 7
checkbox input "true"
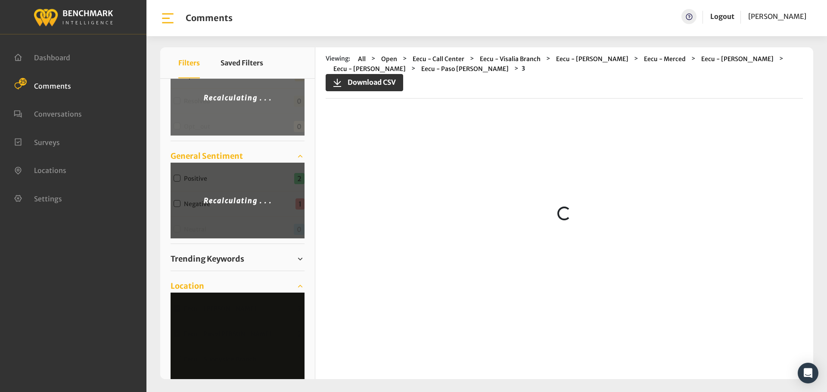
scroll to position [0, 0]
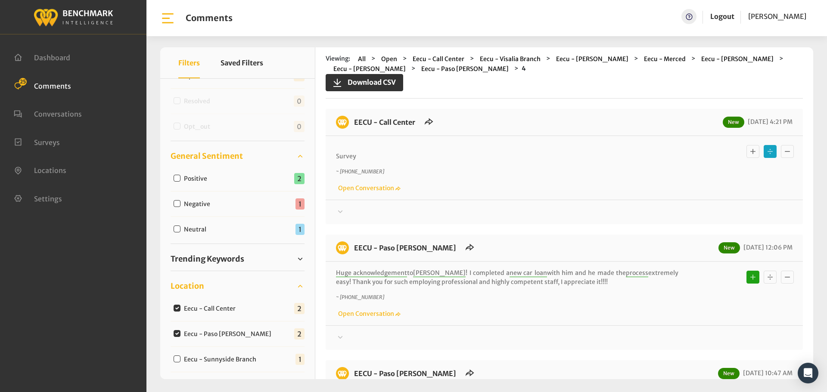
click at [175, 307] on input "Eecu - Call Center" at bounding box center [177, 308] width 7 height 7
checkbox input "false"
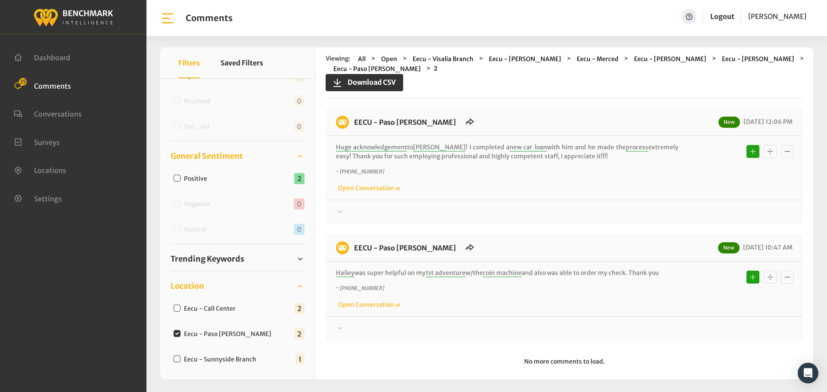
drag, startPoint x: 668, startPoint y: 261, endPoint x: 356, endPoint y: 112, distance: 345.4
click at [356, 112] on div "EECU - Paso Robles New 09/11/2025 12:06 PM Huge acknowledgement to Dillon ! I c…" at bounding box center [564, 225] width 477 height 232
click at [356, 118] on link "EECU - Paso Robles" at bounding box center [405, 122] width 102 height 9
click at [480, 223] on div "EECU - Paso Robles New 09/11/2025 12:06 PM Huge acknowledgement to Dillon ! I c…" at bounding box center [564, 225] width 477 height 232
drag, startPoint x: 670, startPoint y: 266, endPoint x: 353, endPoint y: 102, distance: 357.1
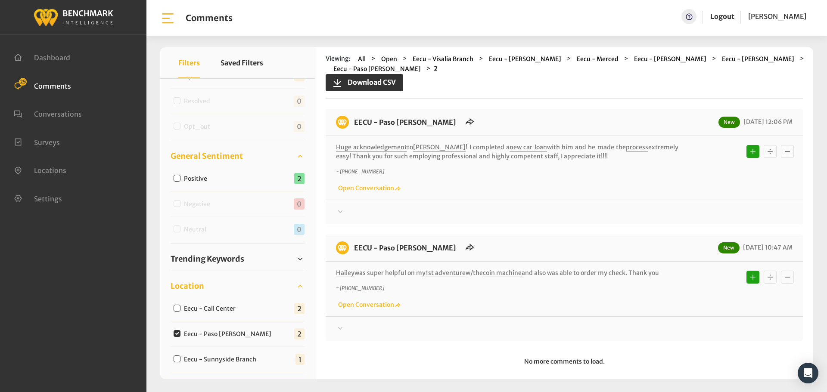
click at [353, 109] on div "EECU - Paso Robles New 09/11/2025 12:06 PM Huge acknowledgement to Dillon ! I c…" at bounding box center [564, 225] width 477 height 232
copy div "EECU - Paso Robles New 09/11/2025 12:06 PM Huge acknowledgement to Dillon ! I c…"
click at [341, 207] on icon at bounding box center [340, 212] width 9 height 10
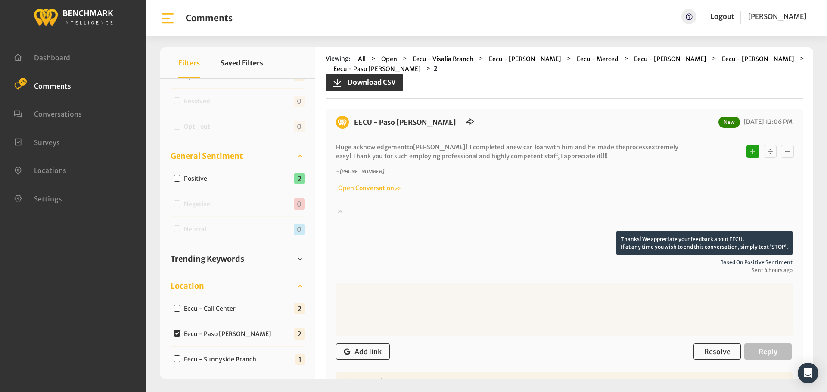
scroll to position [43, 0]
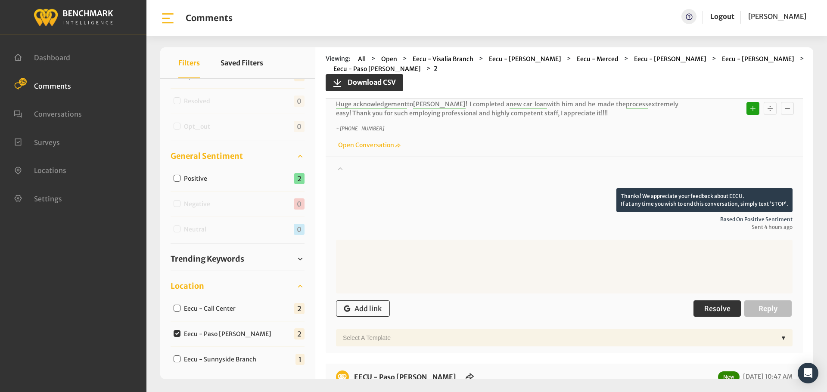
click at [714, 304] on span "Resolve" at bounding box center [717, 308] width 26 height 9
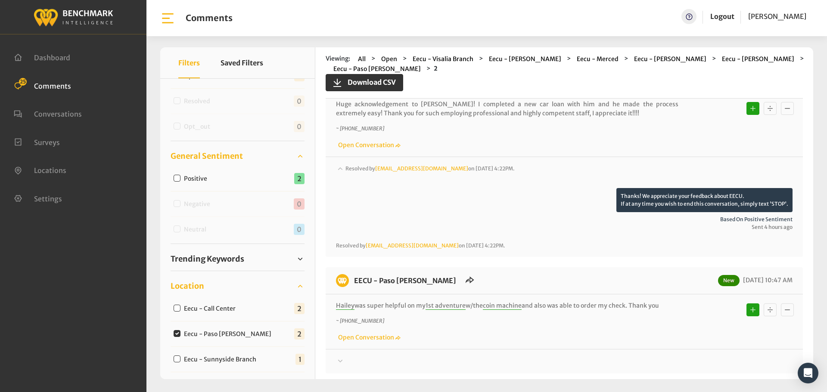
scroll to position [76, 0]
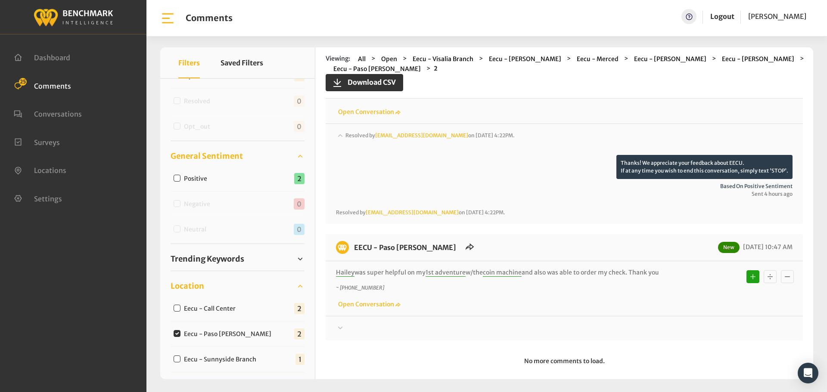
drag, startPoint x: 340, startPoint y: 321, endPoint x: 376, endPoint y: 315, distance: 36.2
click at [340, 323] on icon at bounding box center [340, 328] width 9 height 10
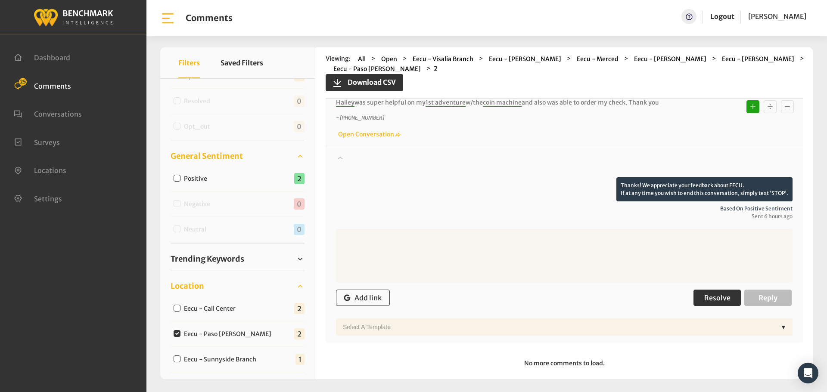
click at [697, 290] on button "Resolve" at bounding box center [716, 298] width 47 height 16
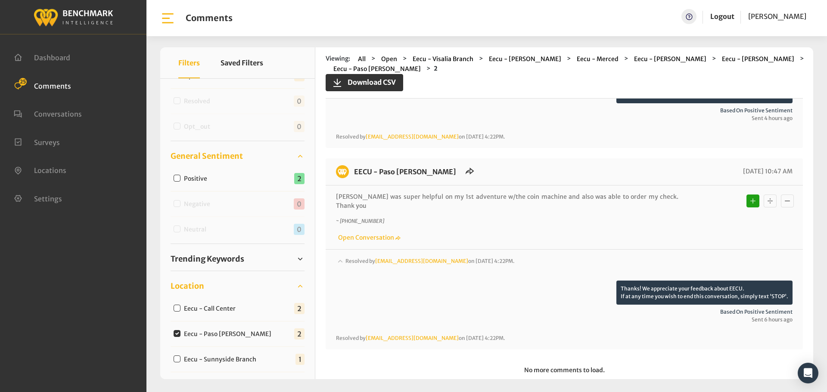
click at [170, 360] on div "Clear All" at bounding box center [237, 294] width 155 height 647
click at [176, 360] on input "Eecu - Sunnyside Branch" at bounding box center [177, 359] width 7 height 7
checkbox input "true"
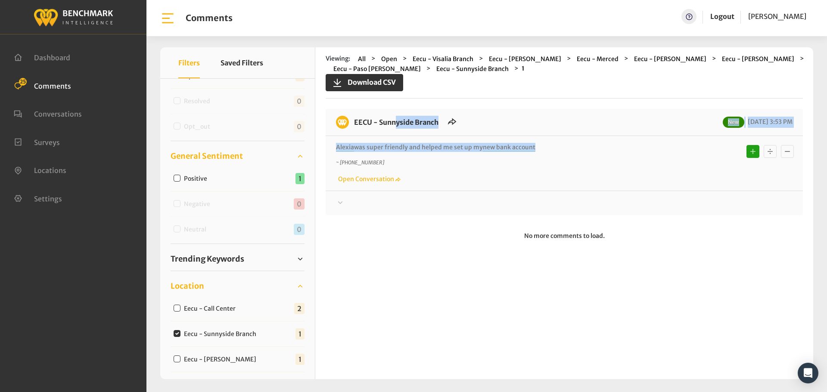
drag, startPoint x: 584, startPoint y: 147, endPoint x: 354, endPoint y: 126, distance: 230.9
click at [354, 126] on div "EECU - Sunnyside Branch New 09/11/2025 3:53 PM Alexia was super friendly and he…" at bounding box center [564, 162] width 477 height 106
copy div "EECU - Sunnyside Branch New 09/11/2025 3:53 PM Alexia was super friendly and he…"
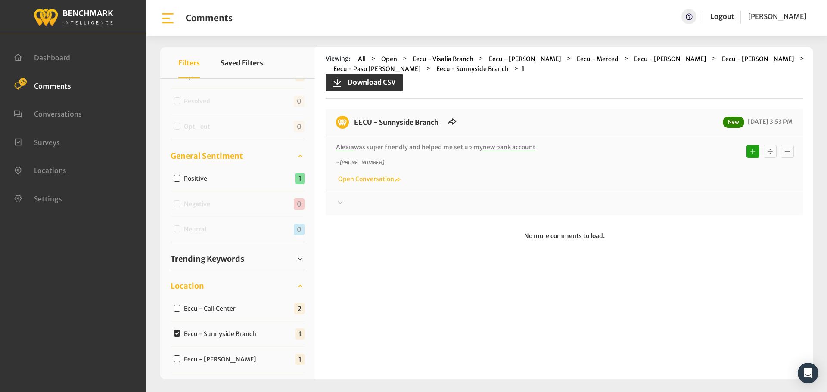
click at [377, 203] on div at bounding box center [564, 203] width 456 height 10
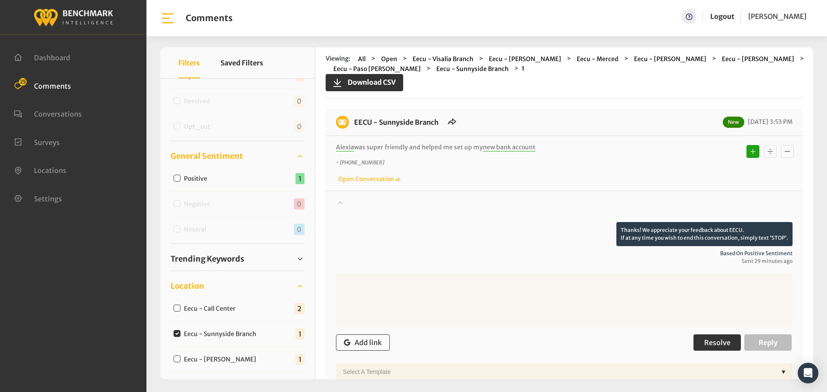
click at [707, 340] on span "Resolve" at bounding box center [717, 342] width 26 height 9
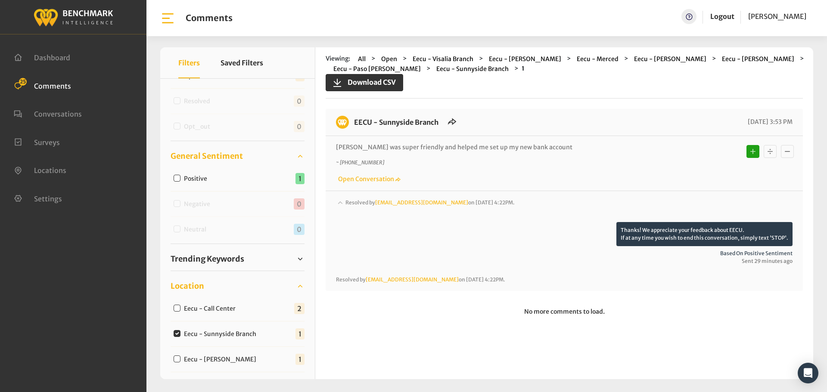
click at [179, 360] on input "Eecu - Selma Branch" at bounding box center [177, 359] width 7 height 7
checkbox input "true"
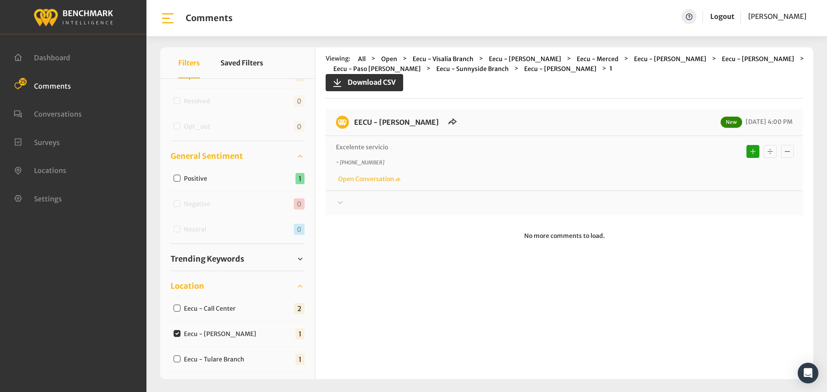
click at [364, 209] on div "EECU - Selma Branch New 09/11/2025 4:00 PM Excelente servicio ~ +15599179848 Op…" at bounding box center [564, 162] width 477 height 106
click at [357, 199] on div at bounding box center [564, 203] width 456 height 10
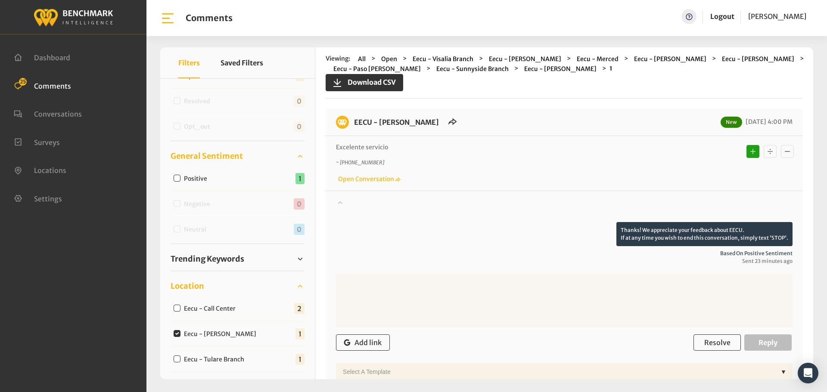
click at [357, 199] on div at bounding box center [564, 210] width 456 height 24
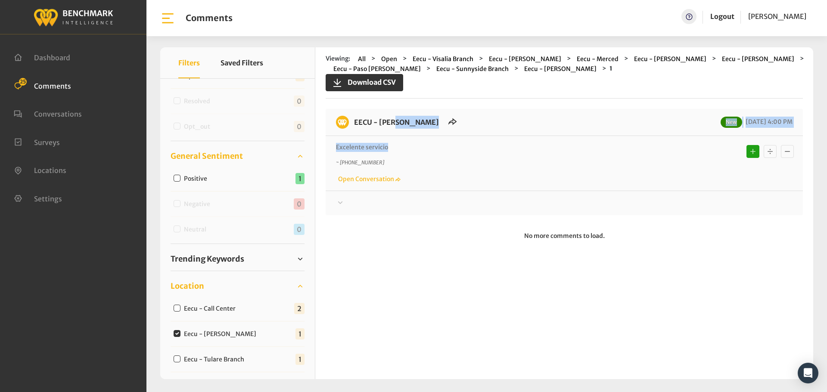
drag, startPoint x: 406, startPoint y: 148, endPoint x: 350, endPoint y: 119, distance: 62.8
click at [350, 119] on div "EECU - Selma Branch New 09/11/2025 4:00 PM Excelente servicio ~ +15599179848 Op…" at bounding box center [564, 162] width 477 height 106
click at [342, 204] on icon at bounding box center [340, 203] width 9 height 10
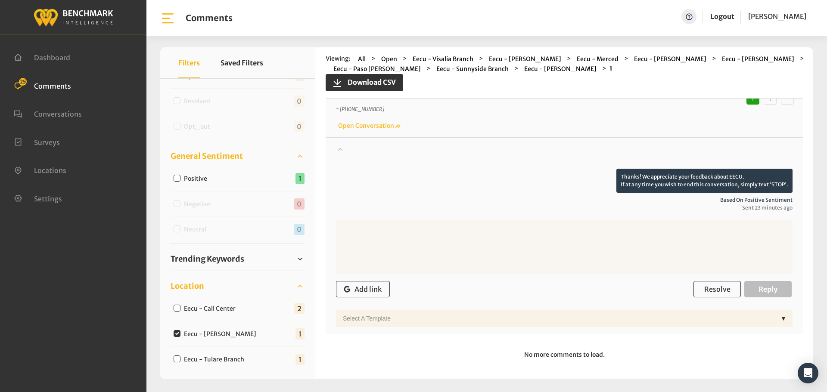
scroll to position [54, 0]
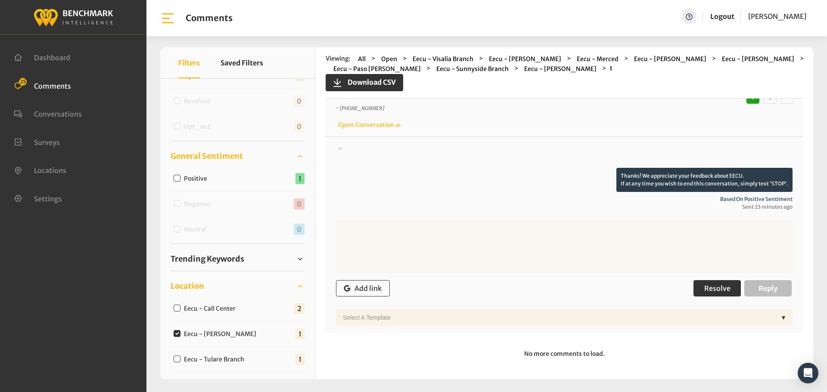
click at [706, 283] on button "Resolve" at bounding box center [716, 288] width 47 height 16
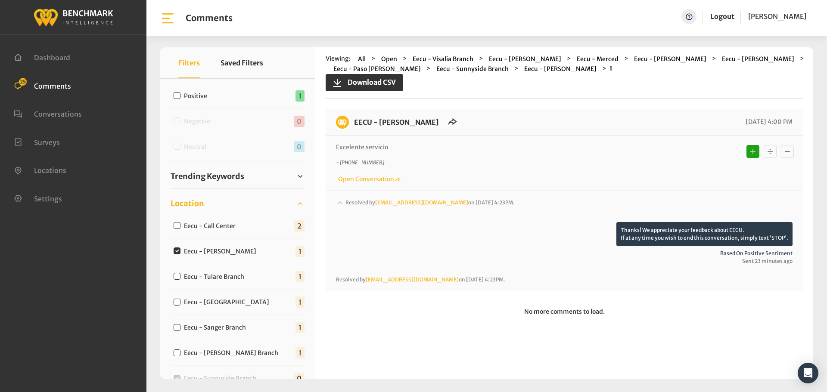
scroll to position [194, 0]
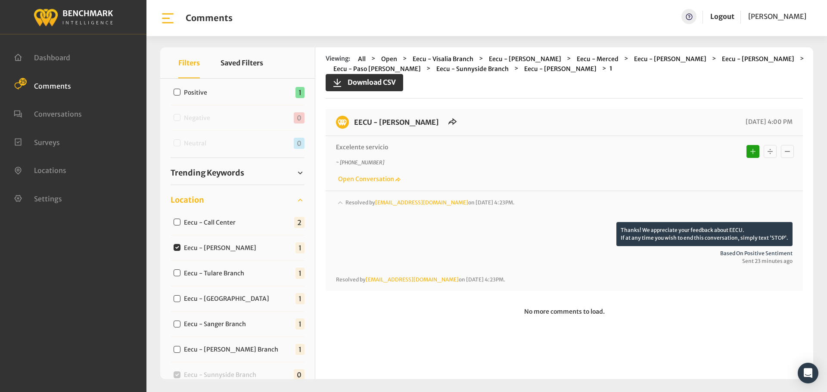
click at [173, 271] on div "Eecu - Tulare Branch" at bounding box center [211, 273] width 81 height 10
click at [177, 273] on input "Eecu - Tulare Branch" at bounding box center [177, 273] width 7 height 7
checkbox input "true"
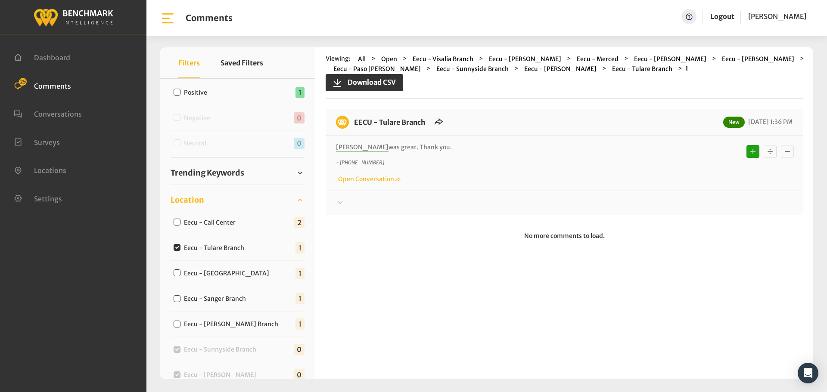
click at [352, 200] on div at bounding box center [564, 203] width 456 height 10
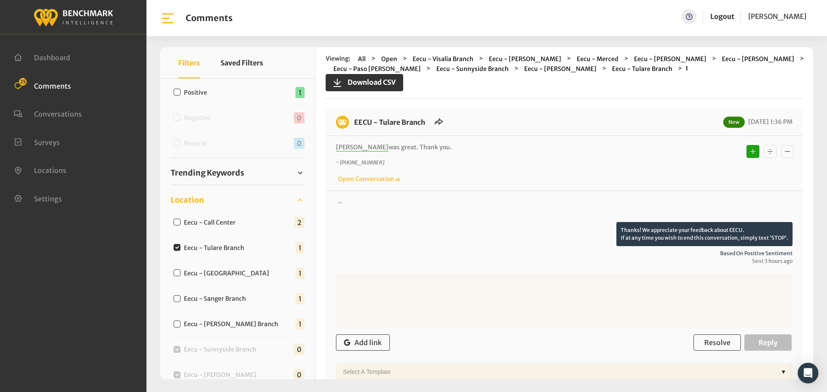
drag, startPoint x: 458, startPoint y: 149, endPoint x: 353, endPoint y: 118, distance: 109.6
click at [353, 118] on div "EECU - Tulare Branch New 09/11/2025 1:36 PM Christina was great. Thank you. ~ +…" at bounding box center [564, 248] width 477 height 279
click at [705, 331] on div "Add link Resolve Reply" at bounding box center [564, 342] width 456 height 25
click at [706, 344] on span "Resolve" at bounding box center [717, 342] width 26 height 9
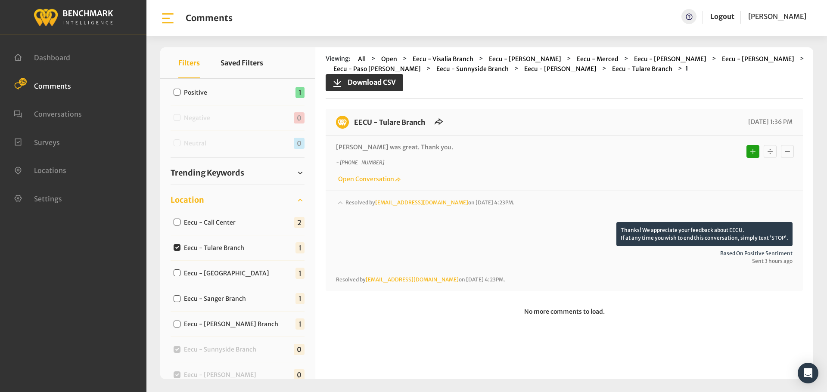
click at [179, 275] on input "Eecu - Milburn" at bounding box center [177, 273] width 7 height 7
checkbox input "true"
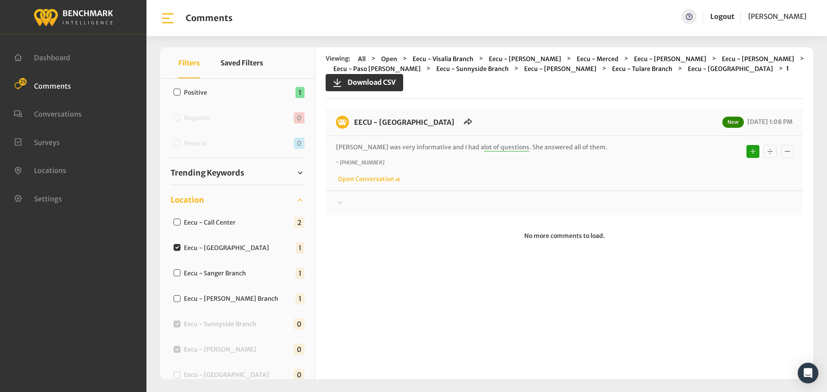
click at [346, 204] on div at bounding box center [564, 203] width 456 height 10
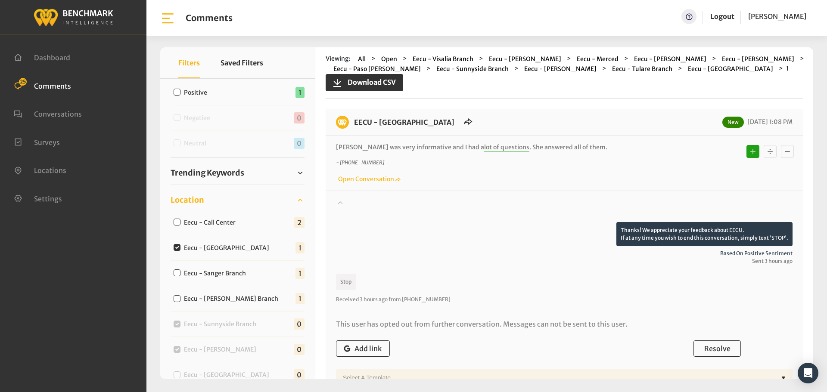
click at [346, 204] on div at bounding box center [564, 210] width 456 height 24
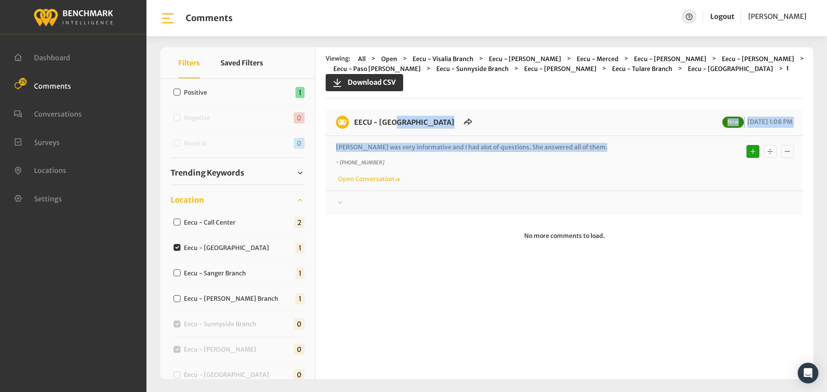
drag, startPoint x: 584, startPoint y: 147, endPoint x: 354, endPoint y: 126, distance: 230.9
click at [354, 126] on div "EECU - Milburn New 09/11/2025 1:08 PM Isela was very informative and I had a lo…" at bounding box center [564, 162] width 477 height 106
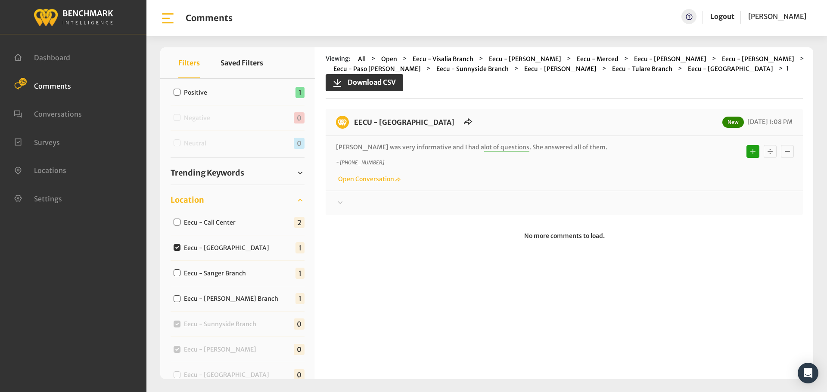
click at [360, 198] on div at bounding box center [564, 203] width 456 height 10
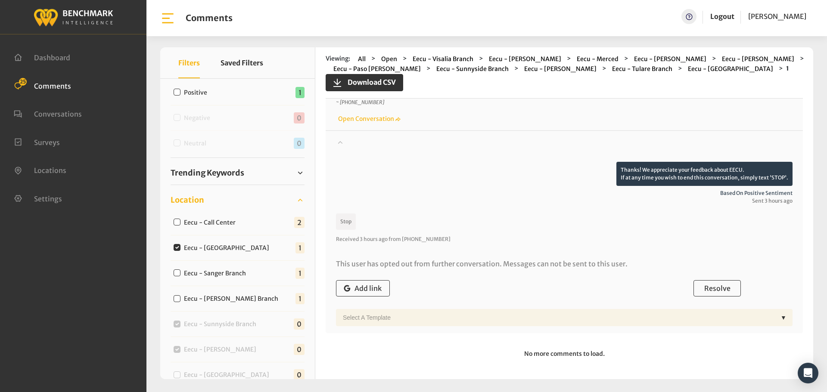
scroll to position [62, 0]
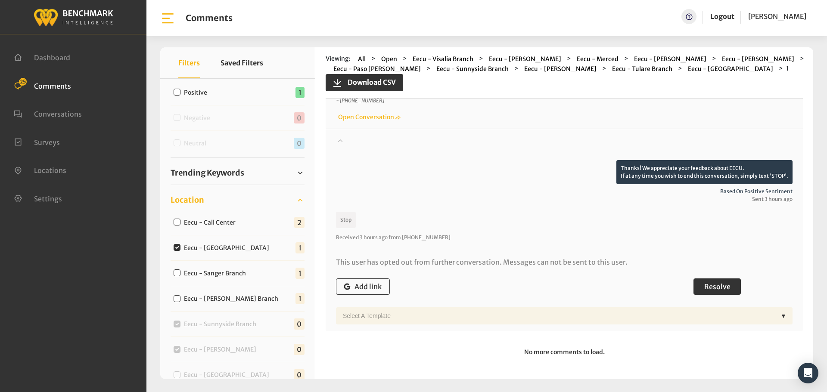
click at [714, 279] on button "Resolve" at bounding box center [716, 287] width 47 height 16
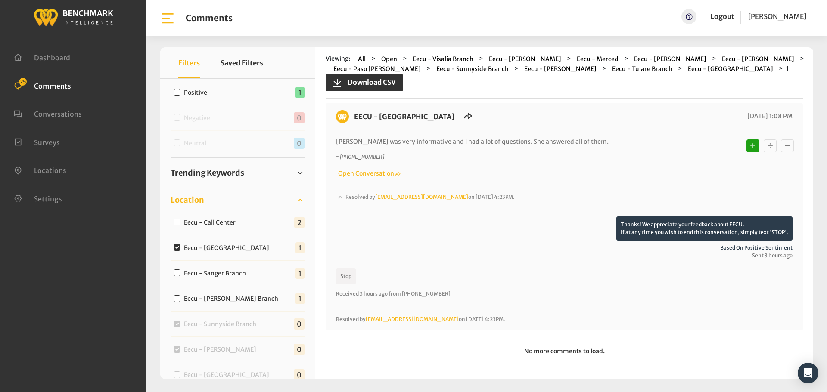
scroll to position [6, 0]
click at [177, 272] on input "Eecu - Sanger Branch" at bounding box center [177, 273] width 7 height 7
checkbox input "true"
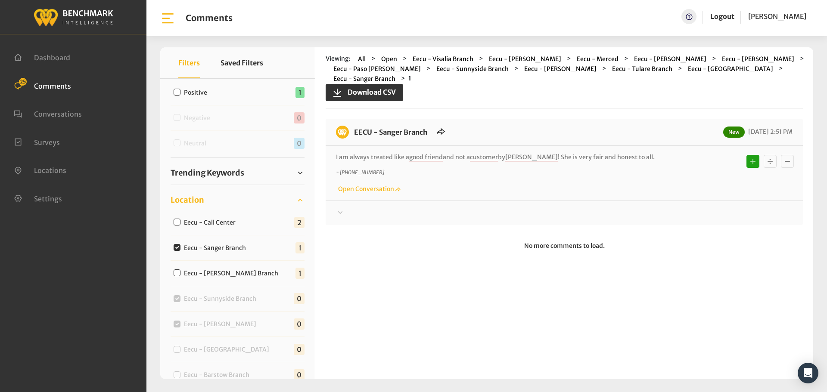
click at [333, 206] on div "Thanks! We appreciate your feedback about EECU. If at any time you wish to end …" at bounding box center [564, 210] width 477 height 18
click at [343, 208] on icon at bounding box center [340, 213] width 9 height 10
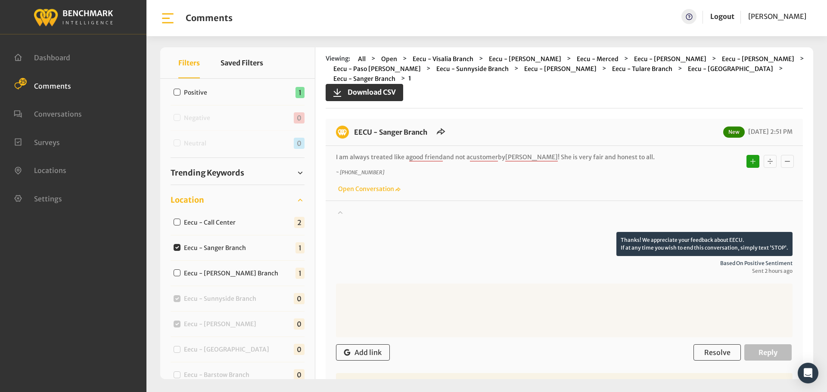
click at [343, 207] on icon at bounding box center [340, 212] width 9 height 10
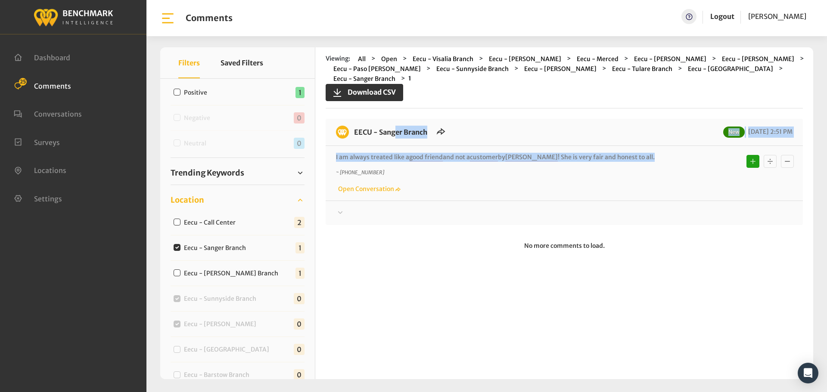
drag, startPoint x: 655, startPoint y: 149, endPoint x: 355, endPoint y: 128, distance: 300.0
click at [355, 128] on div "EECU - Sanger Branch New 09/11/2025 2:51 PM I am always treated like a good fri…" at bounding box center [564, 172] width 477 height 106
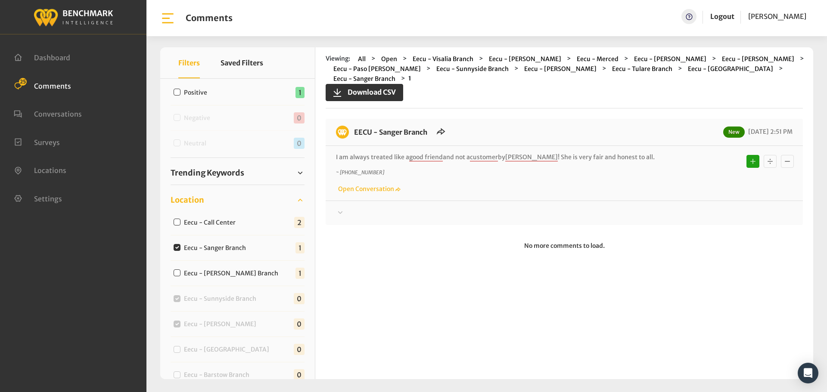
click at [341, 208] on icon at bounding box center [340, 213] width 9 height 10
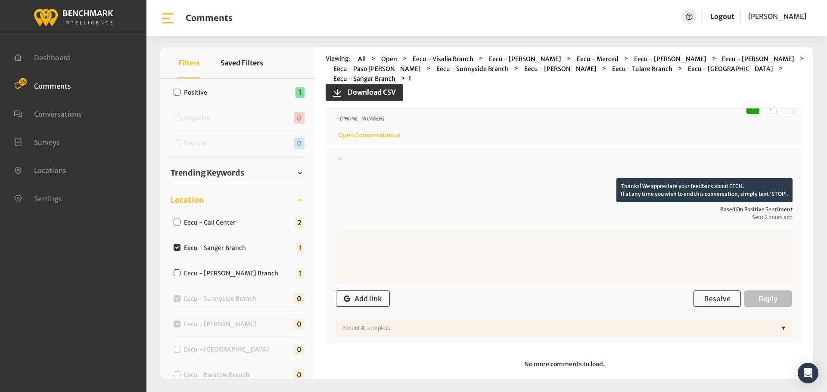
scroll to position [54, 0]
click at [712, 294] on span "Resolve" at bounding box center [717, 298] width 26 height 9
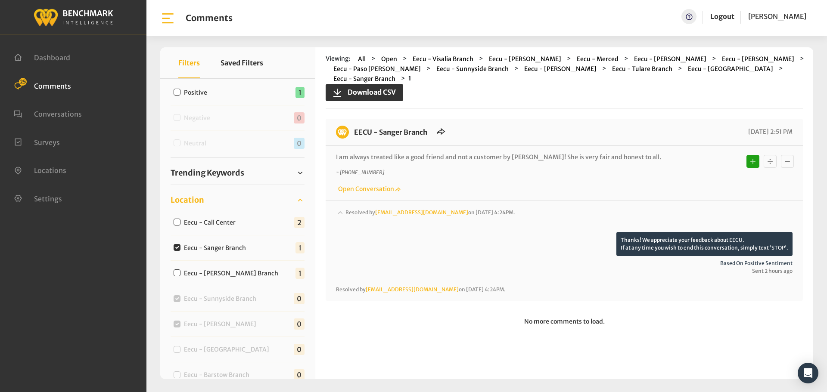
click at [174, 273] on input "Eecu - Armstrong Branch" at bounding box center [177, 273] width 7 height 7
checkbox input "true"
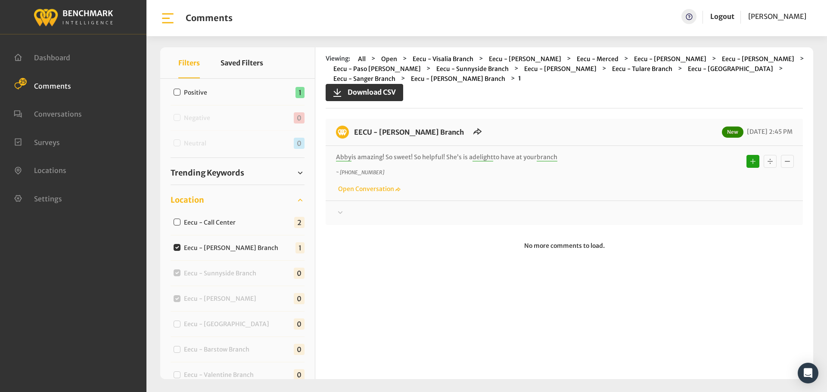
click at [368, 209] on div "EECU - Armstrong Branch New 09/11/2025 2:45 PM Abby is amazing! So sweet! So he…" at bounding box center [564, 172] width 477 height 106
click at [357, 208] on div at bounding box center [564, 213] width 456 height 10
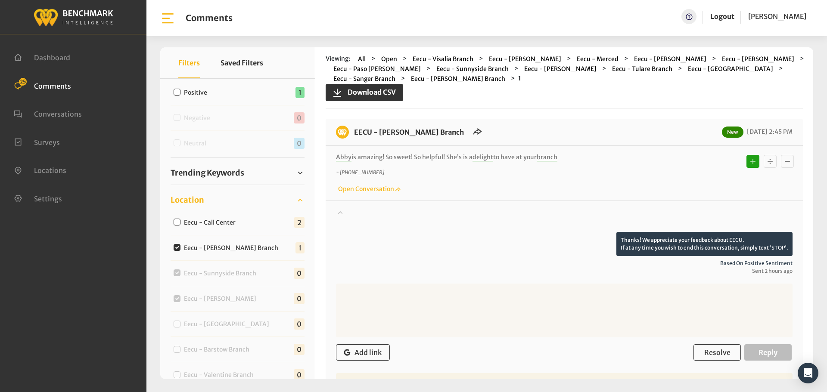
click at [357, 208] on div at bounding box center [564, 220] width 456 height 24
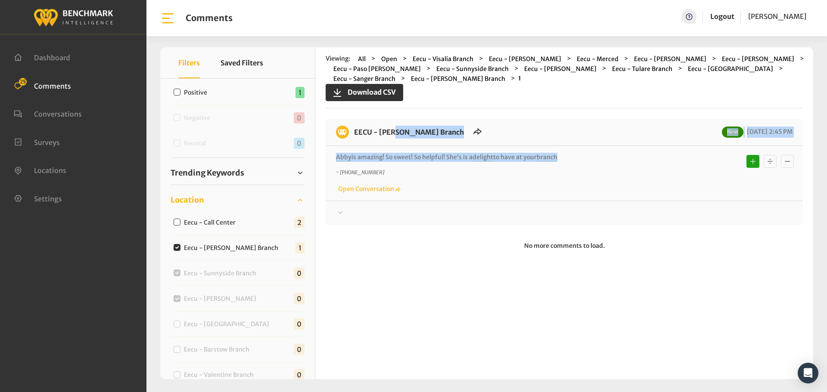
drag, startPoint x: 583, startPoint y: 147, endPoint x: 351, endPoint y: 125, distance: 232.8
click at [351, 125] on div "EECU - Armstrong Branch New 09/11/2025 2:45 PM Abby is amazing! So sweet! So he…" at bounding box center [564, 172] width 477 height 106
click at [342, 208] on div "EECU - Armstrong Branch New 09/11/2025 2:45 PM Abby is amazing! So sweet! So he…" at bounding box center [564, 172] width 477 height 106
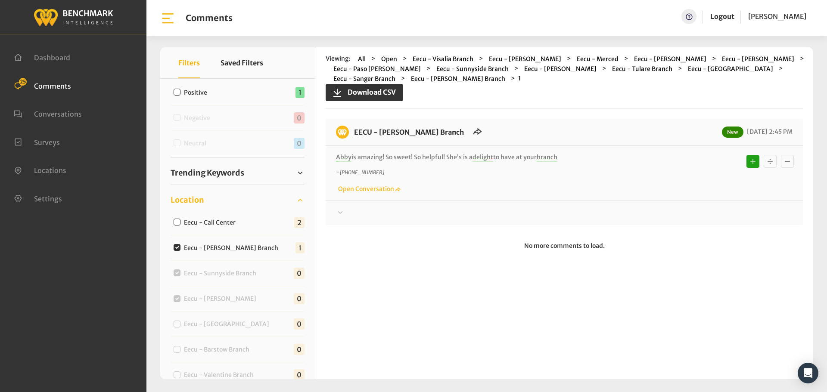
click at [365, 208] on div at bounding box center [564, 213] width 456 height 10
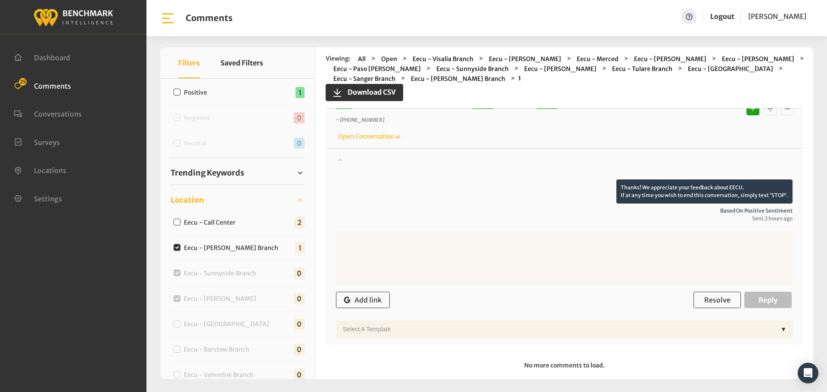
scroll to position [54, 0]
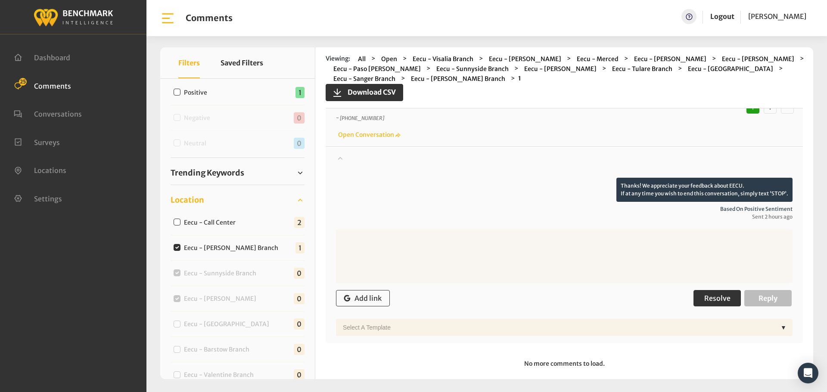
click at [709, 290] on button "Resolve" at bounding box center [716, 298] width 47 height 16
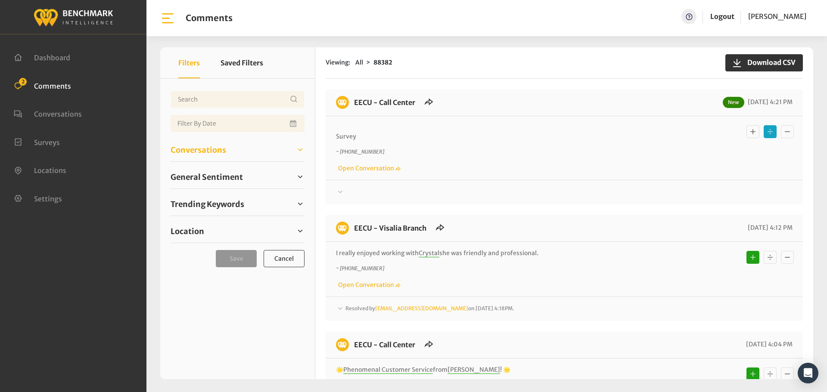
click at [209, 147] on span "Conversations" at bounding box center [199, 150] width 56 height 12
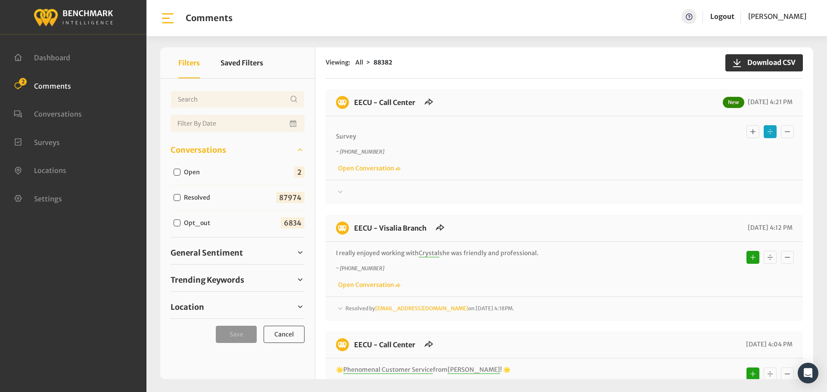
click at [174, 173] on input "Open" at bounding box center [177, 172] width 7 height 7
checkbox input "true"
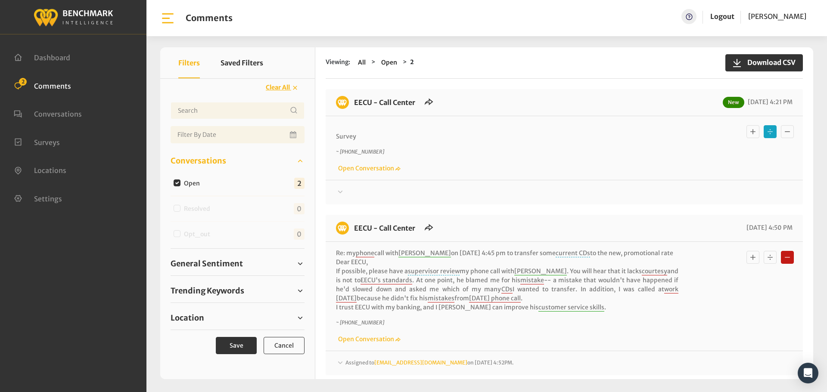
click at [356, 198] on div "EECU - Call Center New 09/11/2025 4:21 PM Survey ~ +15594728246 Open Conversati…" at bounding box center [564, 146] width 477 height 115
click at [353, 194] on div at bounding box center [564, 192] width 456 height 10
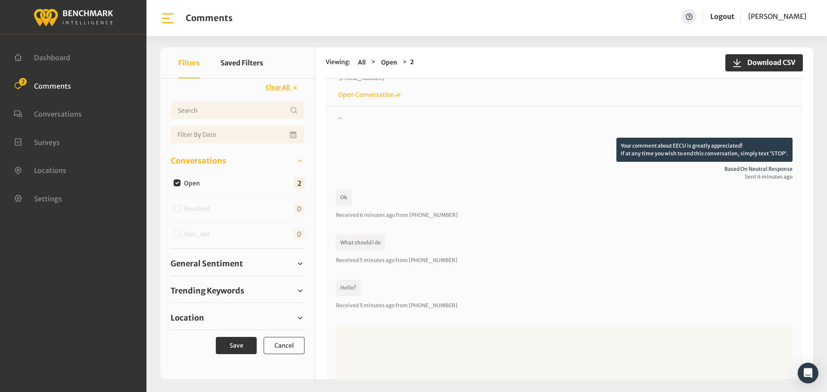
scroll to position [86, 0]
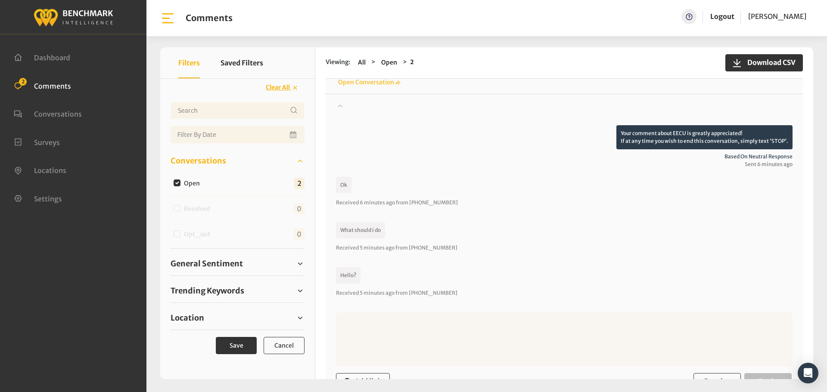
click at [384, 320] on textarea at bounding box center [564, 340] width 456 height 54
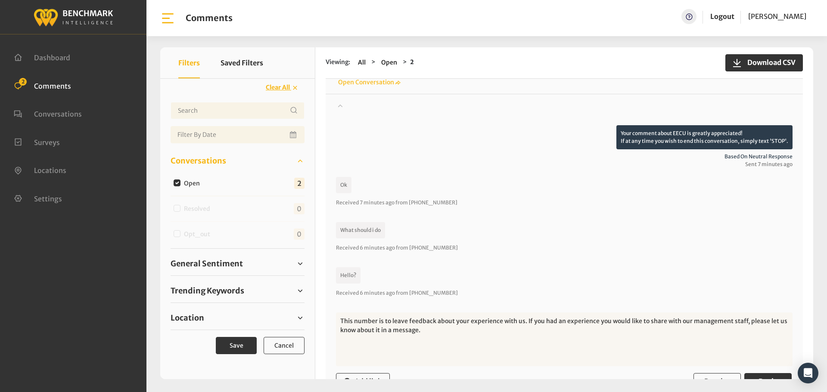
drag, startPoint x: 735, startPoint y: 321, endPoint x: 656, endPoint y: 323, distance: 78.8
click at [656, 323] on textarea "This number is to leave feedback about your experience with us. If you had an e…" at bounding box center [564, 340] width 456 height 54
click at [593, 323] on textarea "This number is to leave feedback about your experience with us. If you had an e…" at bounding box center [564, 340] width 456 height 54
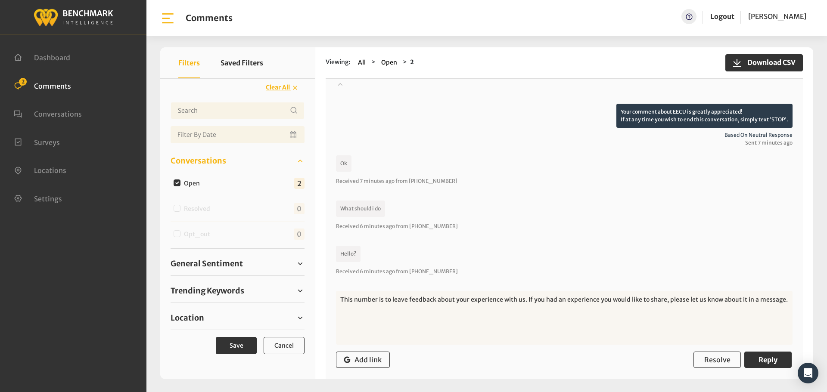
scroll to position [129, 0]
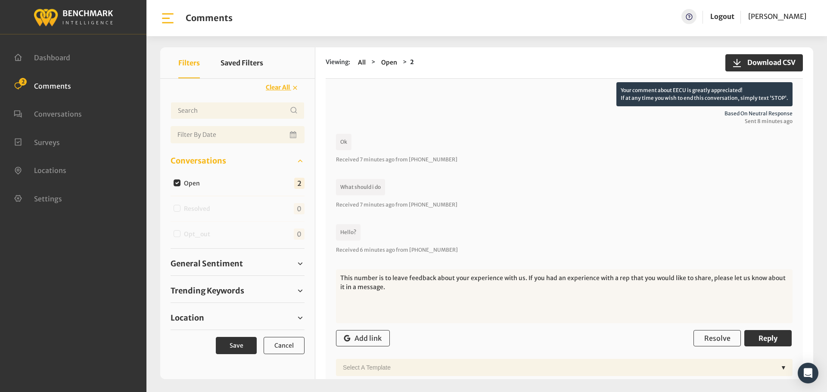
drag, startPoint x: 386, startPoint y: 288, endPoint x: 721, endPoint y: 276, distance: 335.7
click at [721, 276] on textarea "This number is to leave feedback about your experience with us. If you had an e…" at bounding box center [564, 297] width 456 height 54
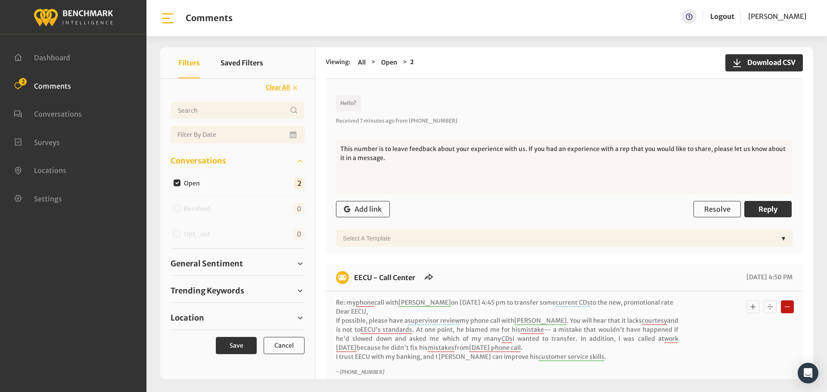
scroll to position [215, 0]
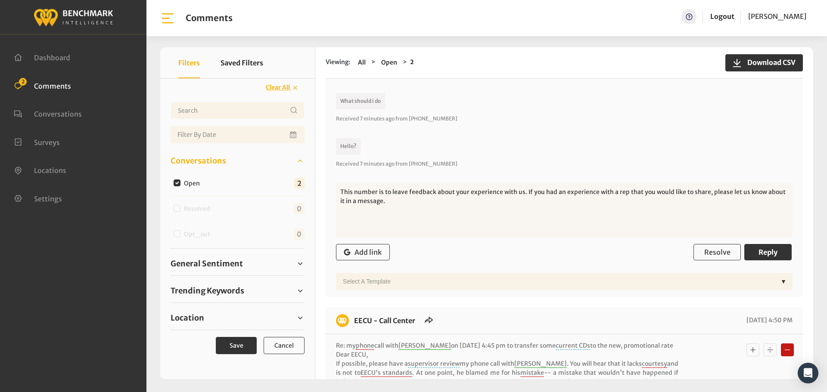
drag, startPoint x: 375, startPoint y: 203, endPoint x: 721, endPoint y: 183, distance: 346.8
click at [721, 183] on textarea "This number is to leave feedback about your experience with us. If you had an e…" at bounding box center [564, 210] width 456 height 54
click at [660, 196] on textarea "This number is to leave feedback about your experience with us. If you had an e…" at bounding box center [564, 210] width 456 height 54
click at [388, 205] on textarea "This number is to leave feedback about your experience with us. If you had an e…" at bounding box center [564, 210] width 456 height 54
type textarea "This number is to leave feedback about your experience with us. If you had an e…"
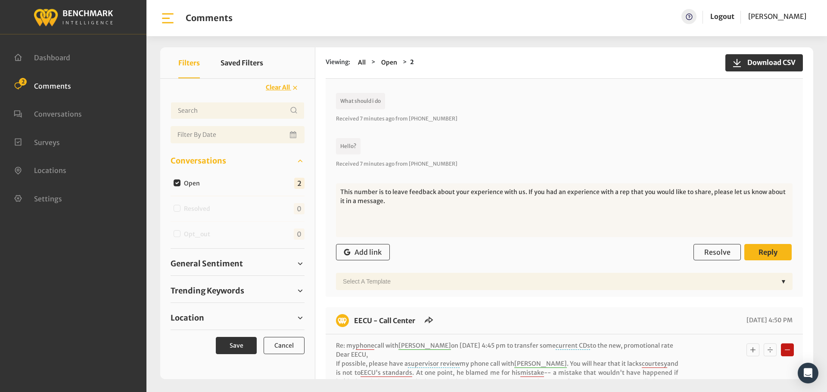
click at [768, 253] on span "Reply" at bounding box center [767, 252] width 19 height 9
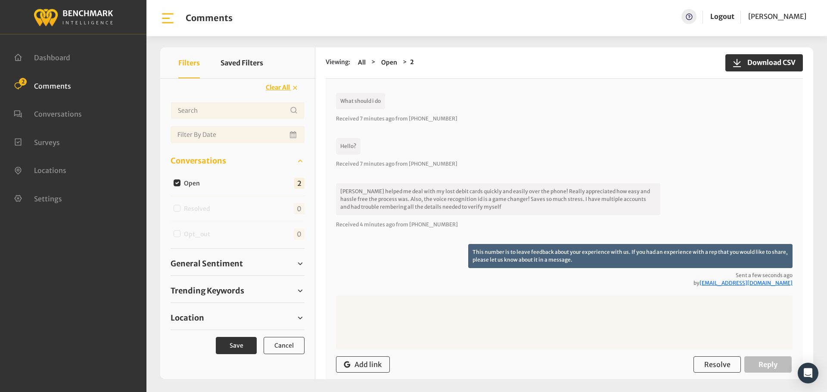
click at [398, 314] on textarea at bounding box center [564, 323] width 456 height 54
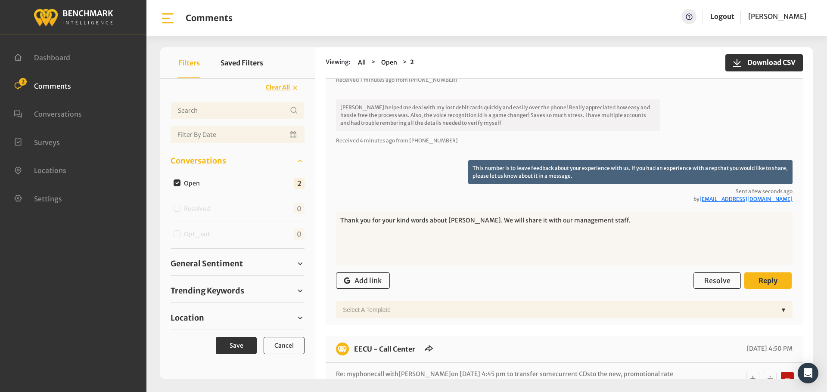
scroll to position [301, 0]
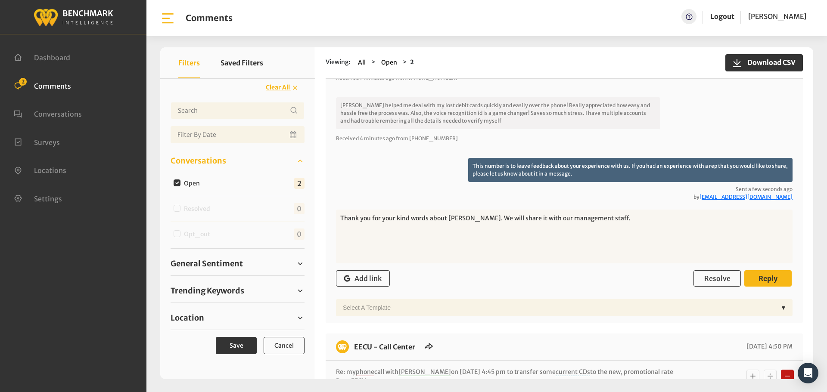
type textarea "Thank you for your kind words about Lisa. We will share it with our management …"
click at [763, 275] on span "Reply" at bounding box center [767, 278] width 19 height 9
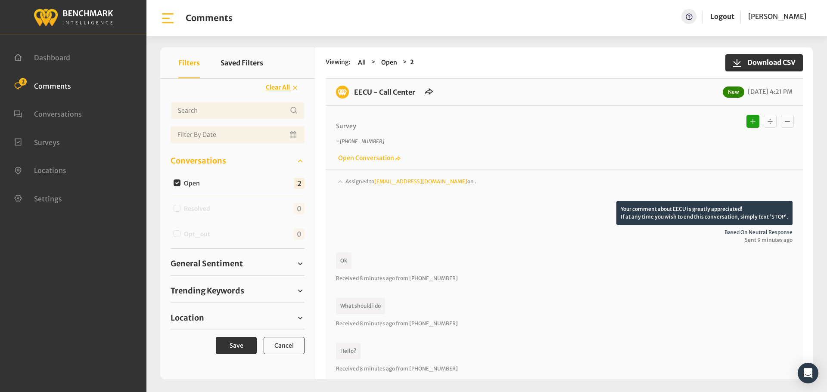
scroll to position [0, 0]
